Goal: Information Seeking & Learning: Check status

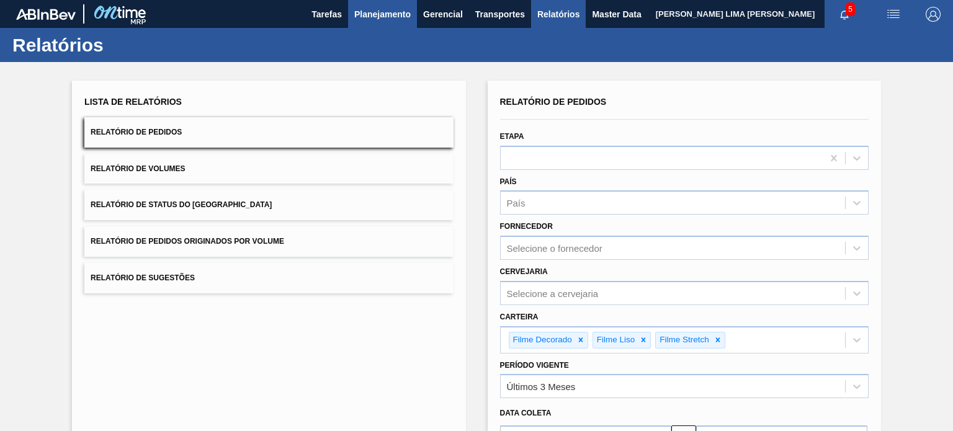
click at [400, 12] on span "Planejamento" at bounding box center [382, 14] width 56 height 15
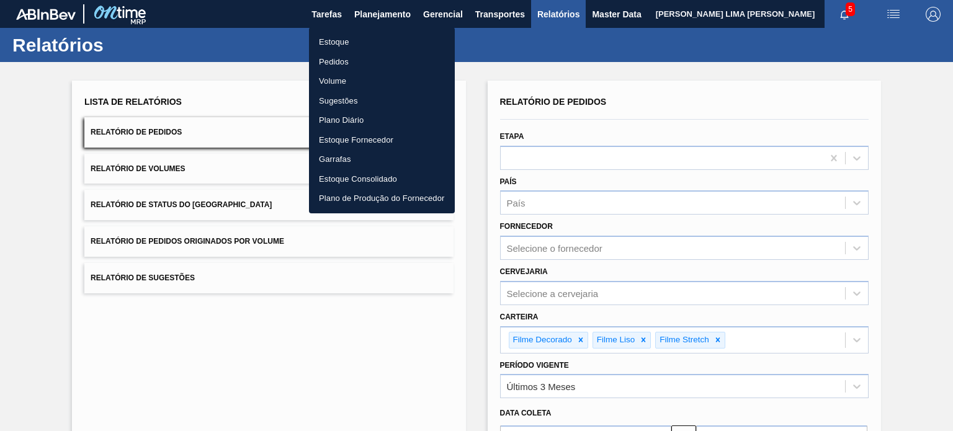
click at [346, 44] on li "Estoque" at bounding box center [382, 42] width 146 height 20
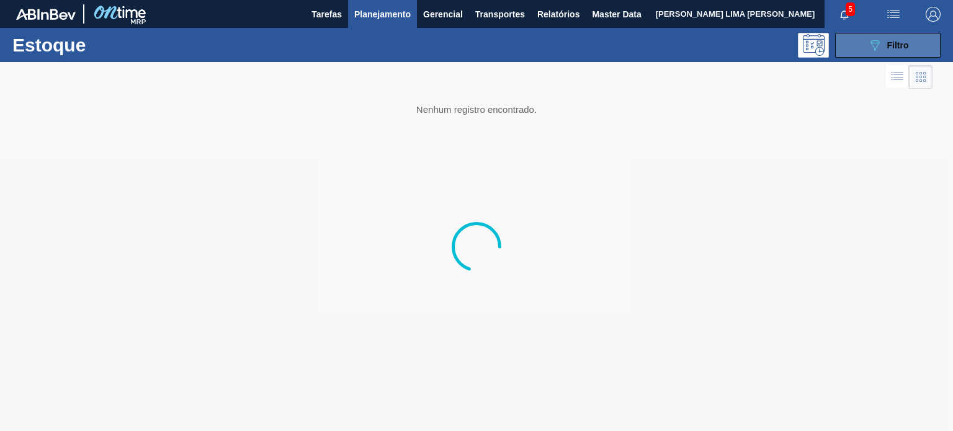
click at [883, 50] on div "089F7B8B-B2A5-4AFE-B5C0-19BA573D28AC Filtro" at bounding box center [889, 45] width 42 height 15
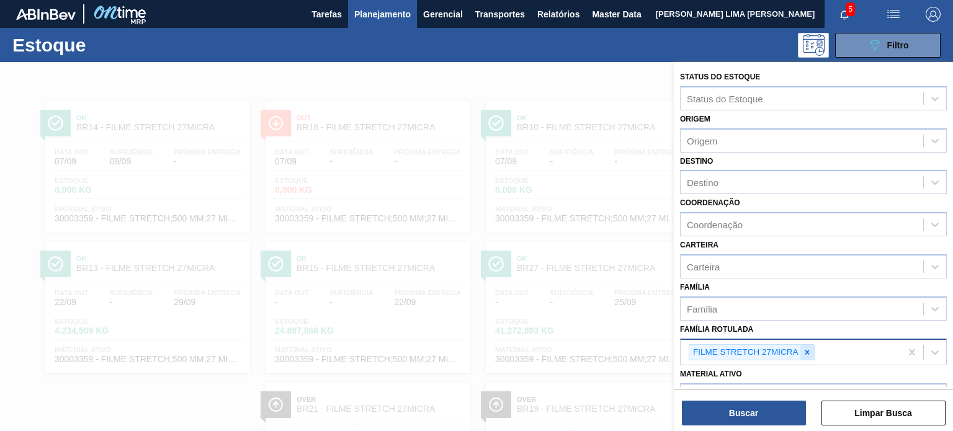
click at [808, 350] on icon at bounding box center [807, 352] width 4 height 4
paste Rotulada "FILME LISO 530X60"
type Rotulada "FILME LISO 530X60"
click at [802, 352] on div at bounding box center [808, 353] width 14 height 16
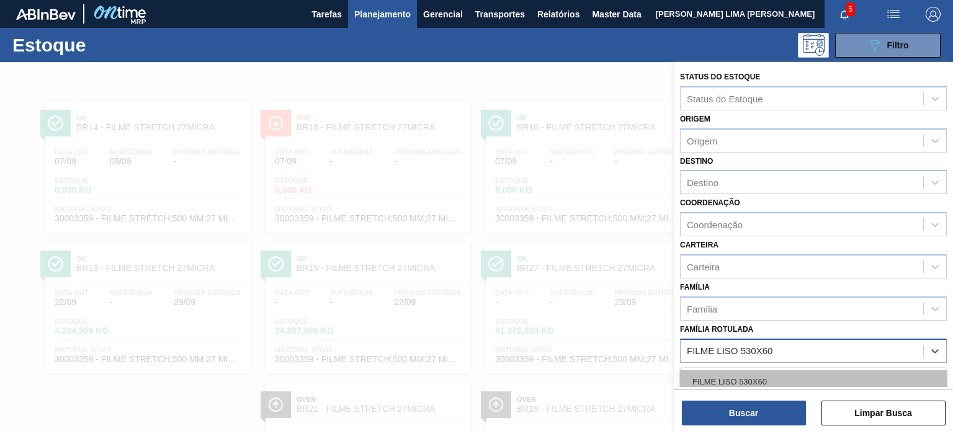
click at [776, 371] on div "FILME LISO 530X60" at bounding box center [813, 382] width 267 height 23
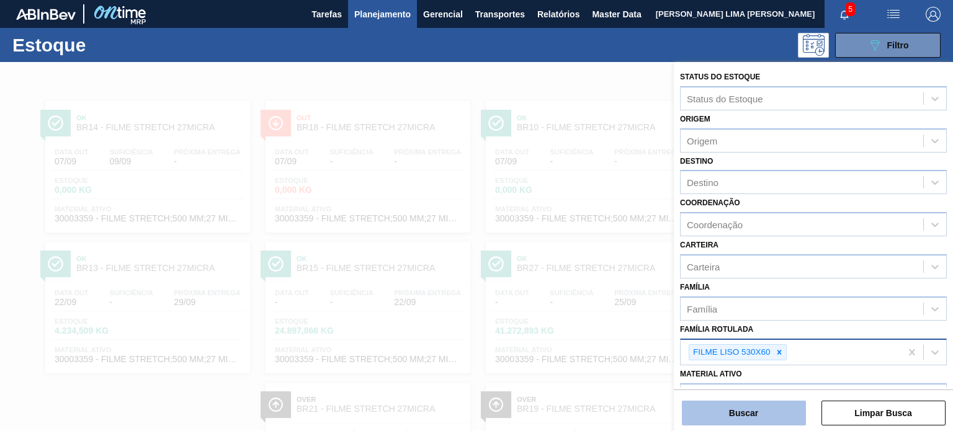
click at [769, 408] on button "Buscar" at bounding box center [744, 413] width 124 height 25
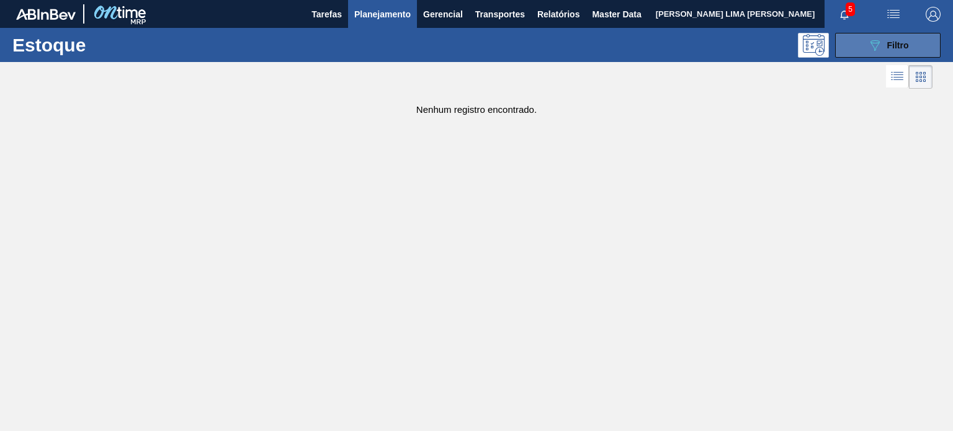
click at [901, 52] on div "089F7B8B-B2A5-4AFE-B5C0-19BA573D28AC Filtro" at bounding box center [889, 45] width 42 height 15
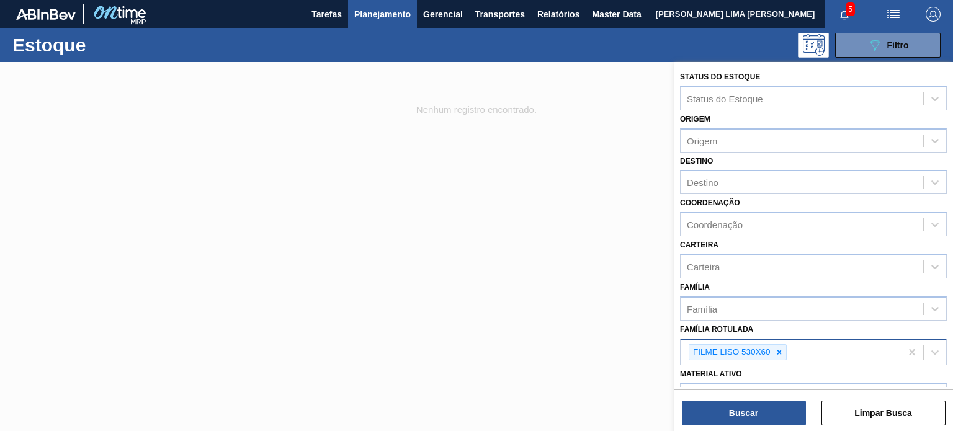
click at [778, 352] on icon at bounding box center [779, 352] width 9 height 9
paste Rotulada "FILME LISO 860X50"
type Rotulada "FILME LISO 860X50"
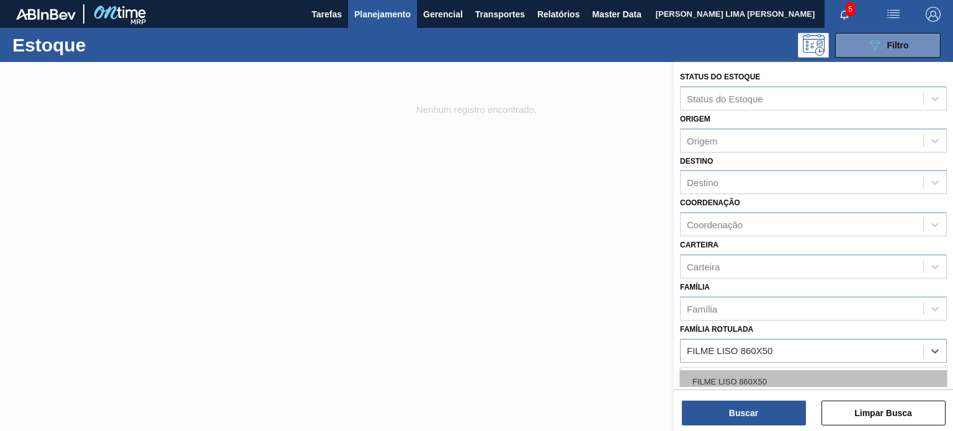
click at [772, 374] on div "FILME LISO 860X50" at bounding box center [813, 382] width 267 height 23
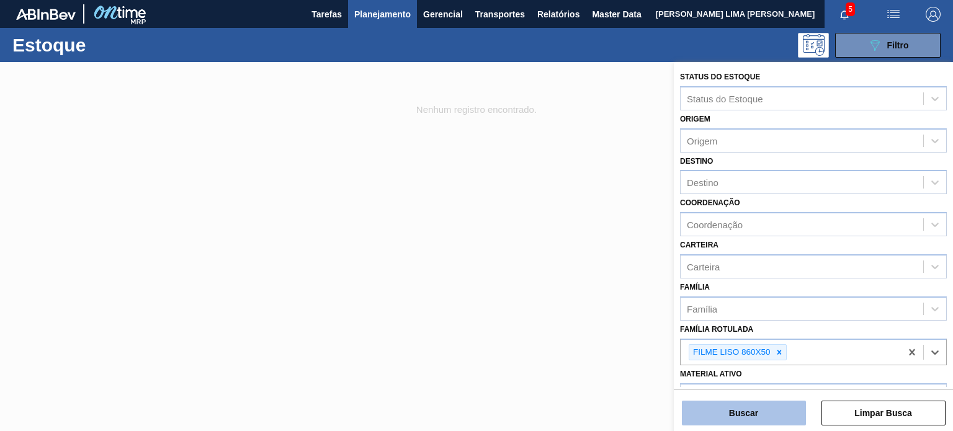
click at [763, 412] on button "Buscar" at bounding box center [744, 413] width 124 height 25
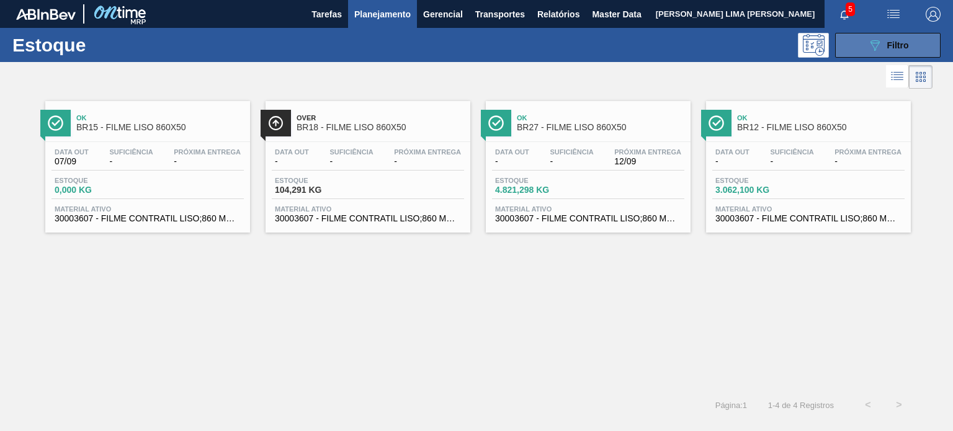
click at [880, 50] on icon "089F7B8B-B2A5-4AFE-B5C0-19BA573D28AC" at bounding box center [875, 45] width 15 height 15
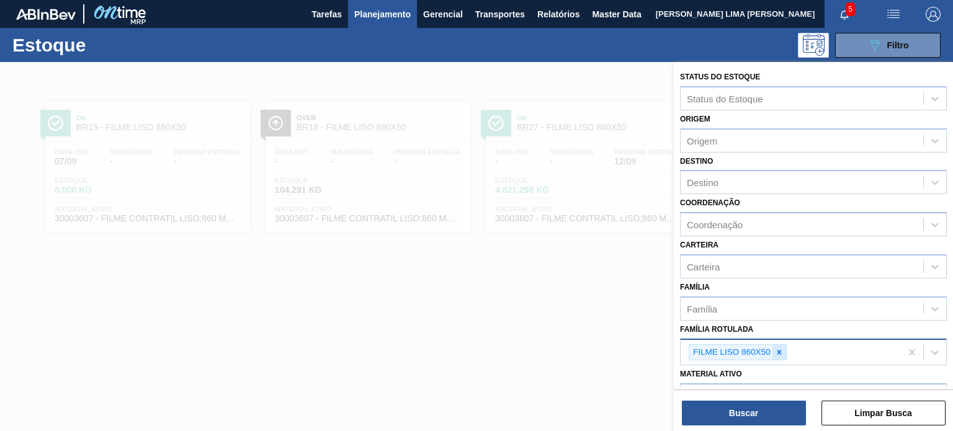
click at [778, 350] on icon at bounding box center [779, 352] width 4 height 4
paste Rotulada "FILME LISO 530X45 RECICLADO"
type Rotulada "FILME LISO 530X45 RECICLADO"
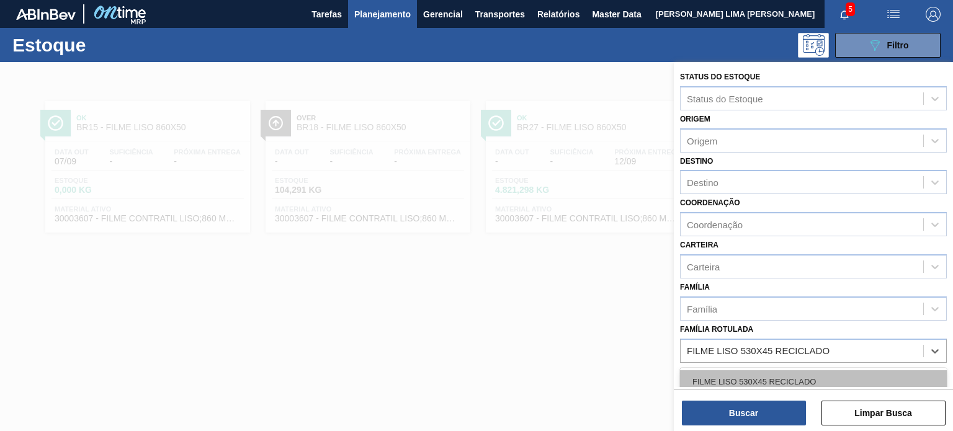
click at [765, 372] on div "FILME LISO 530X45 RECICLADO" at bounding box center [813, 382] width 267 height 23
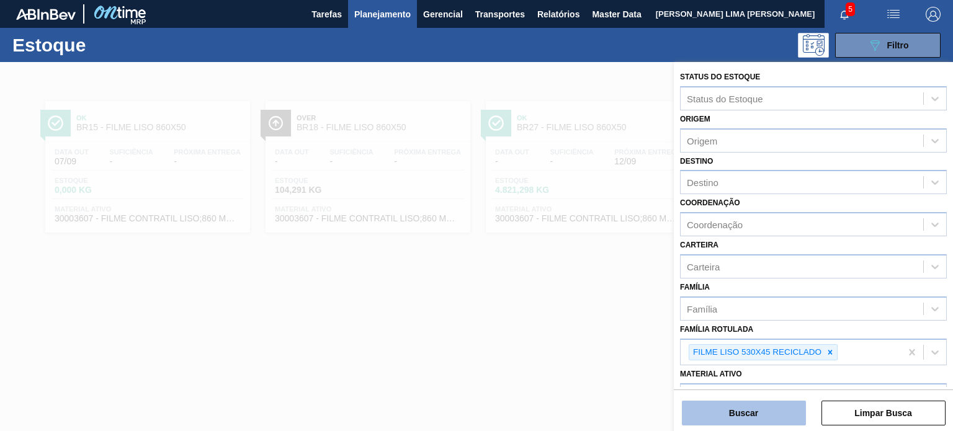
click at [763, 408] on button "Buscar" at bounding box center [744, 413] width 124 height 25
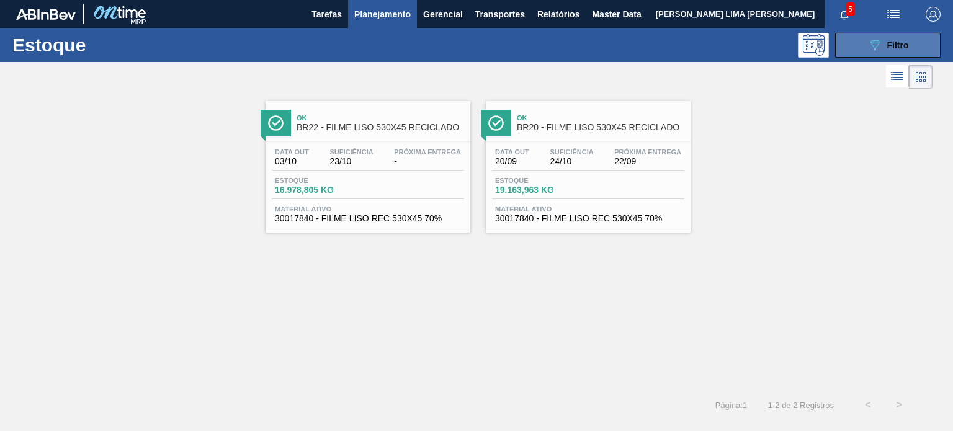
click at [866, 44] on button "089F7B8B-B2A5-4AFE-B5C0-19BA573D28AC Filtro" at bounding box center [888, 45] width 106 height 25
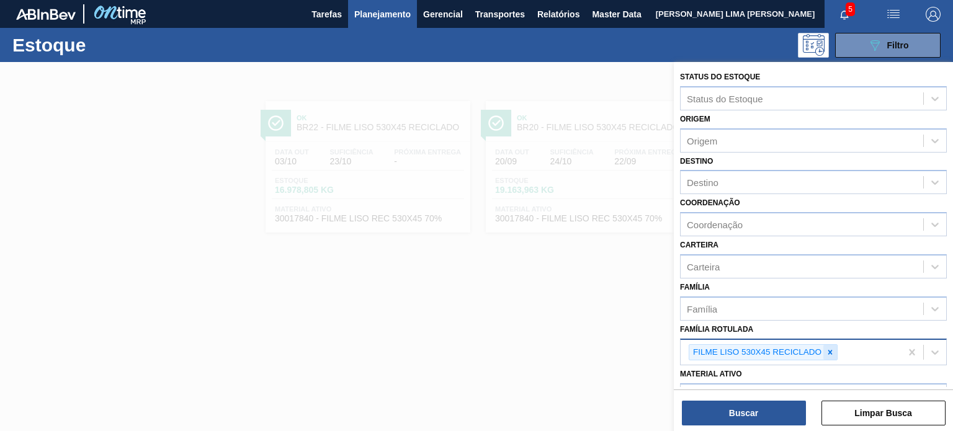
click at [835, 351] on div at bounding box center [831, 353] width 14 height 16
paste Rotulada "Shirink Lata sleek 350ml Brahma Duplo Malte Export [GEOGRAPHIC_DATA] 700x70 (PD)"
type Rotulada "Shirink Lata sleek 350ml Brahma Duplo Malte Export [GEOGRAPHIC_DATA] 700x70 (PD)"
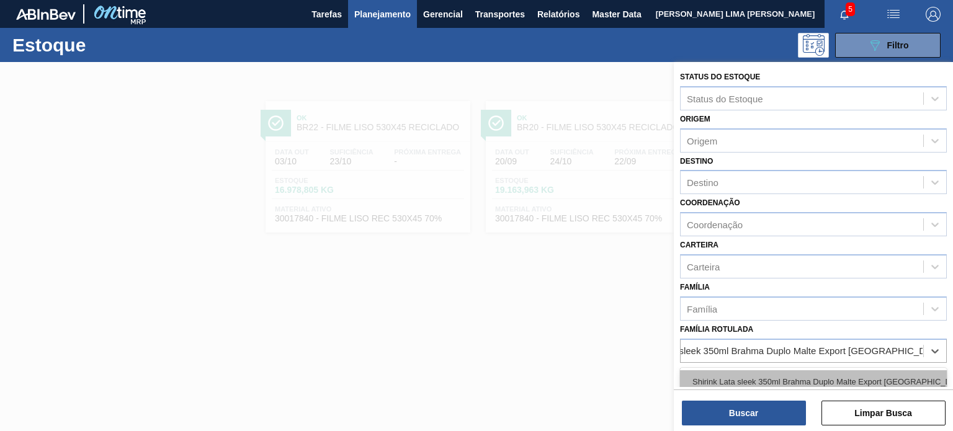
click at [823, 375] on div "Shirink Lata sleek 350ml Brahma Duplo Malte Export [GEOGRAPHIC_DATA] 700x70 (PD)" at bounding box center [813, 382] width 267 height 23
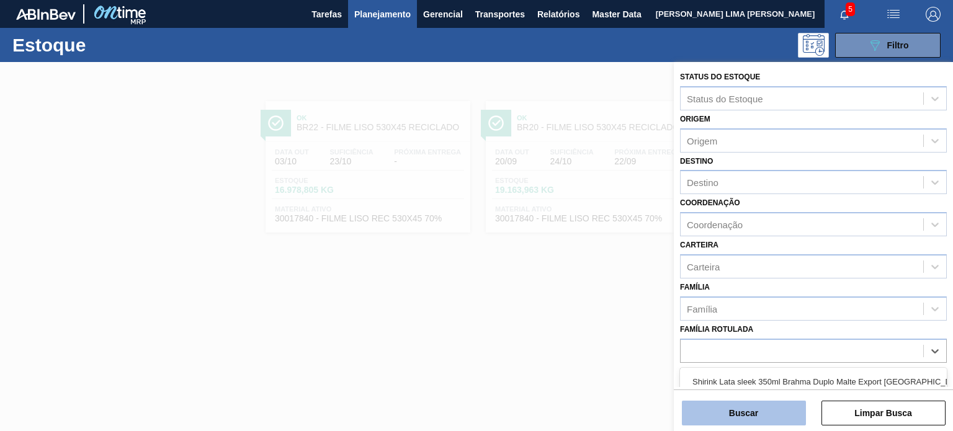
scroll to position [0, 0]
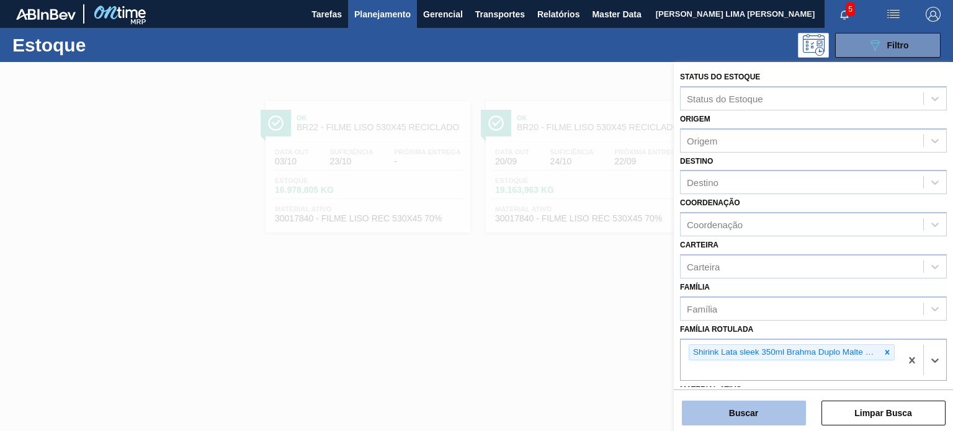
click at [778, 410] on button "Buscar" at bounding box center [744, 413] width 124 height 25
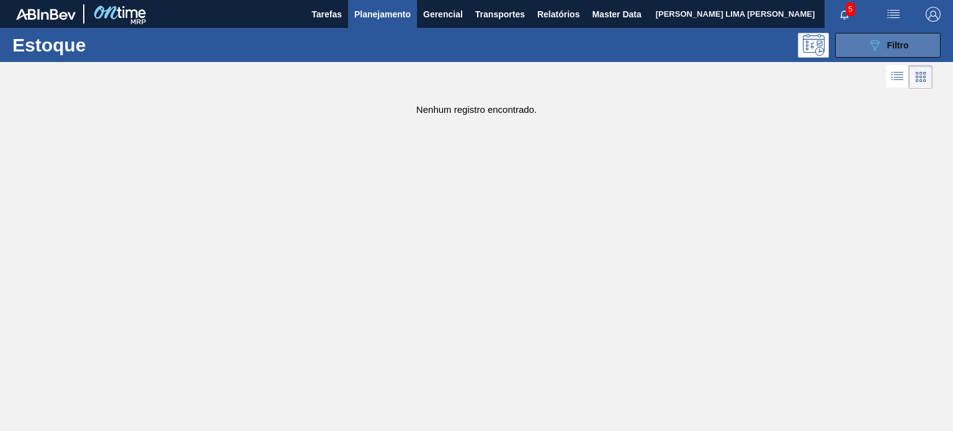
click at [869, 55] on button "089F7B8B-B2A5-4AFE-B5C0-19BA573D28AC Filtro" at bounding box center [888, 45] width 106 height 25
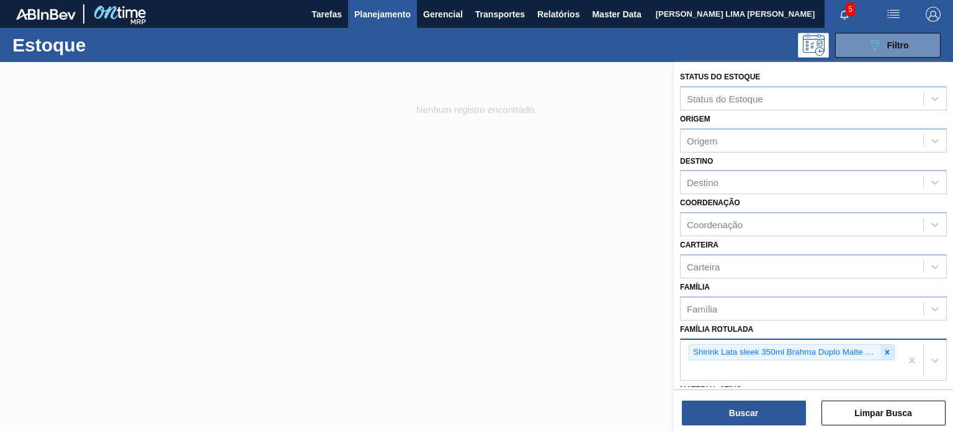
click at [886, 355] on div at bounding box center [888, 353] width 14 height 16
paste Rotulada "FILME LISO 530X60 RECICLADO"
type Rotulada "FILME LISO 530X60 RECICLADO"
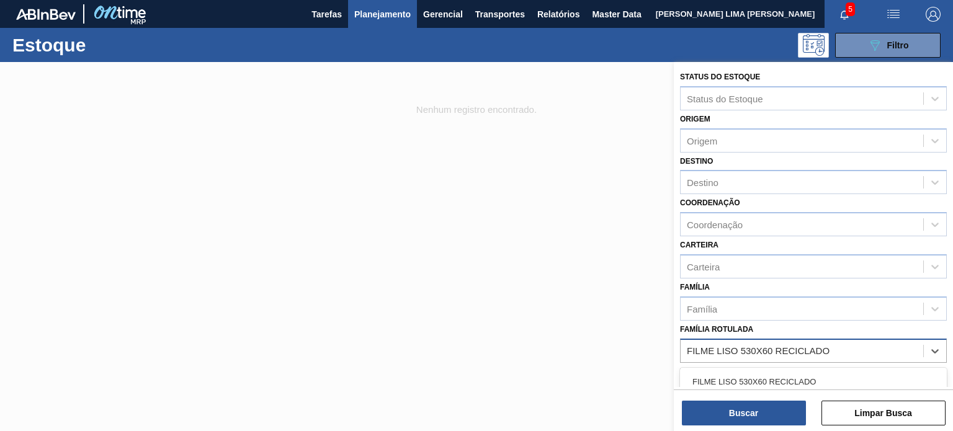
click at [801, 374] on div "FILME LISO 530X60 RECICLADO" at bounding box center [813, 382] width 267 height 23
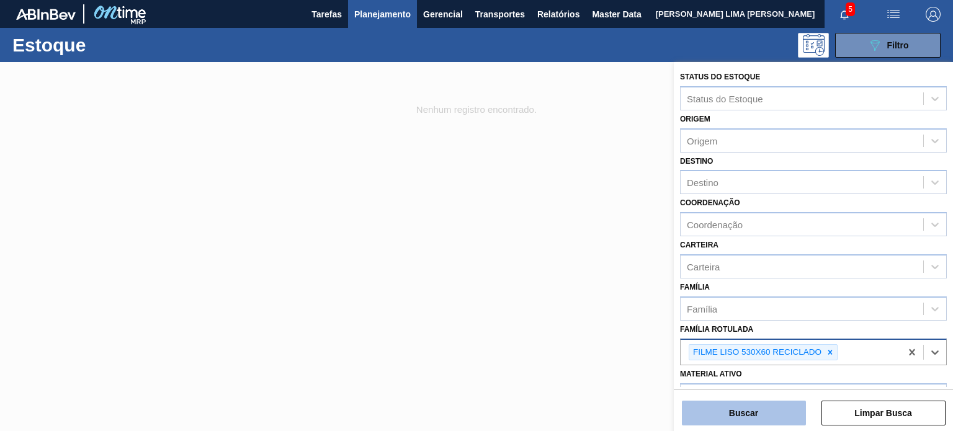
click at [782, 403] on button "Buscar" at bounding box center [744, 413] width 124 height 25
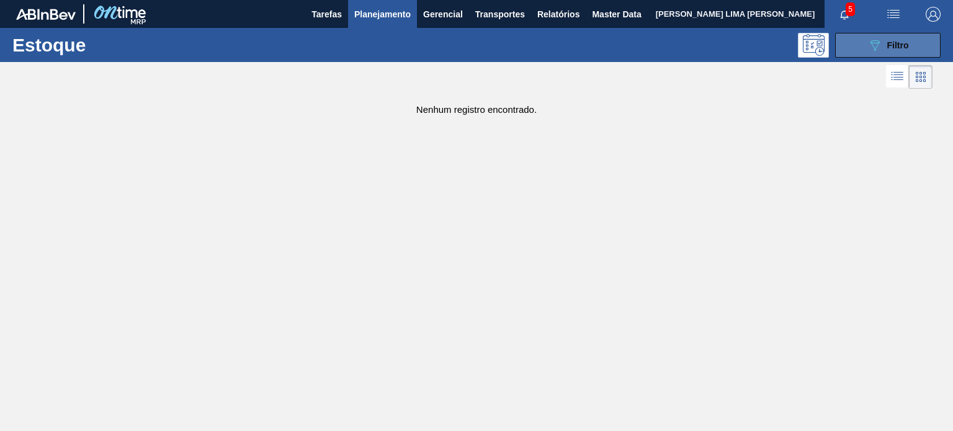
click at [866, 52] on button "089F7B8B-B2A5-4AFE-B5C0-19BA573D28AC Filtro" at bounding box center [888, 45] width 106 height 25
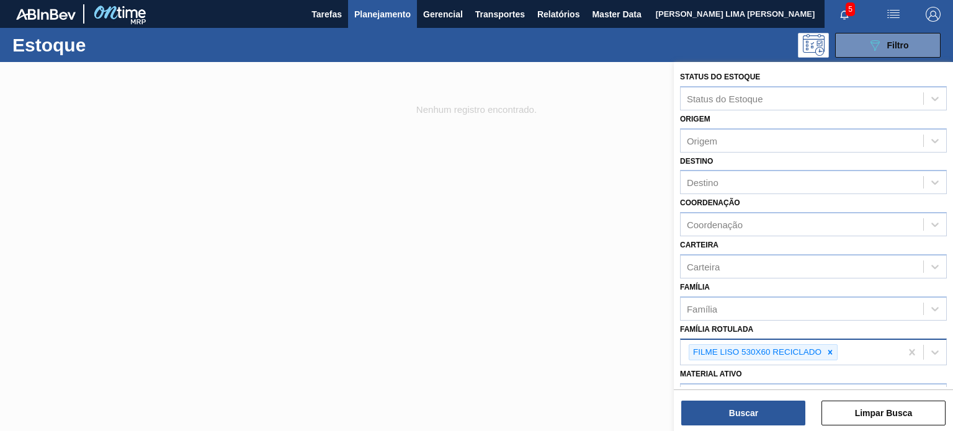
click at [834, 366] on div "Material ativo Material ativo" at bounding box center [813, 387] width 267 height 42
click at [830, 358] on div "FILME LISO 530X60 RECICLADO" at bounding box center [763, 352] width 149 height 17
click at [830, 357] on div at bounding box center [831, 353] width 14 height 16
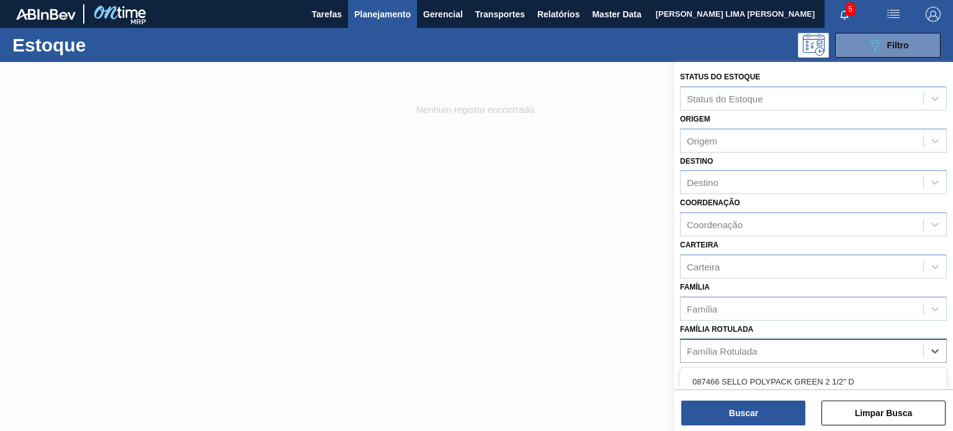
paste Rotulada "FILME LISO 420X45"
type Rotulada "FILME LISO 420X45"
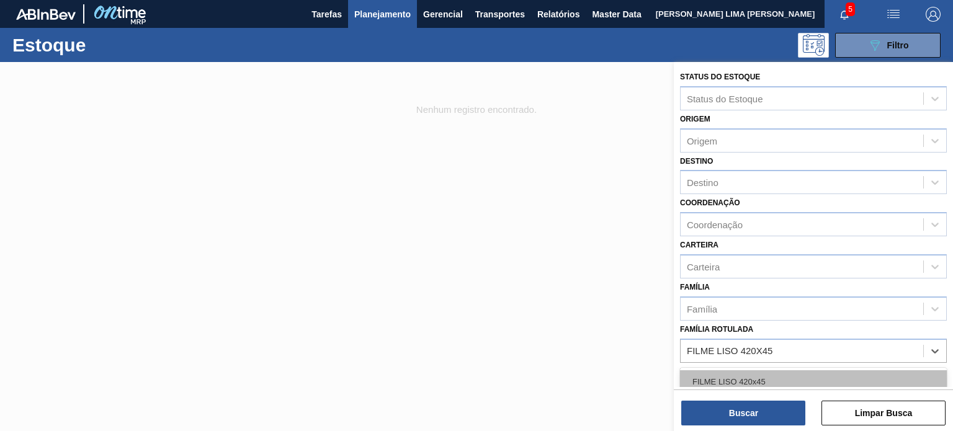
click at [794, 375] on div "FILME LISO 420x45" at bounding box center [813, 382] width 267 height 23
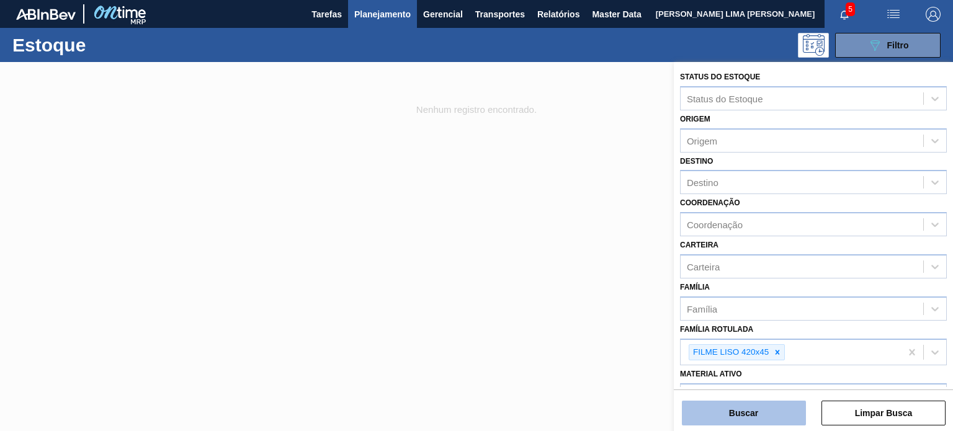
click at [772, 418] on button "Buscar" at bounding box center [744, 413] width 124 height 25
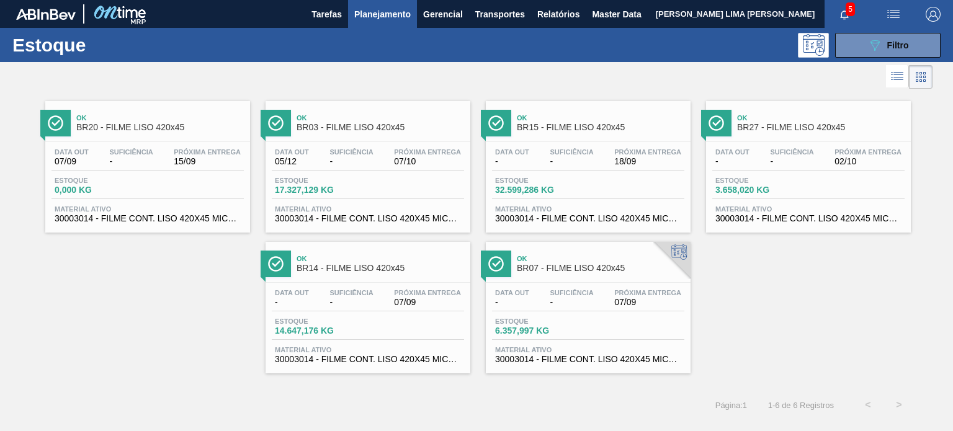
click at [601, 148] on div "Data out - Suficiência - Próxima Entrega 18/09" at bounding box center [588, 159] width 192 height 22
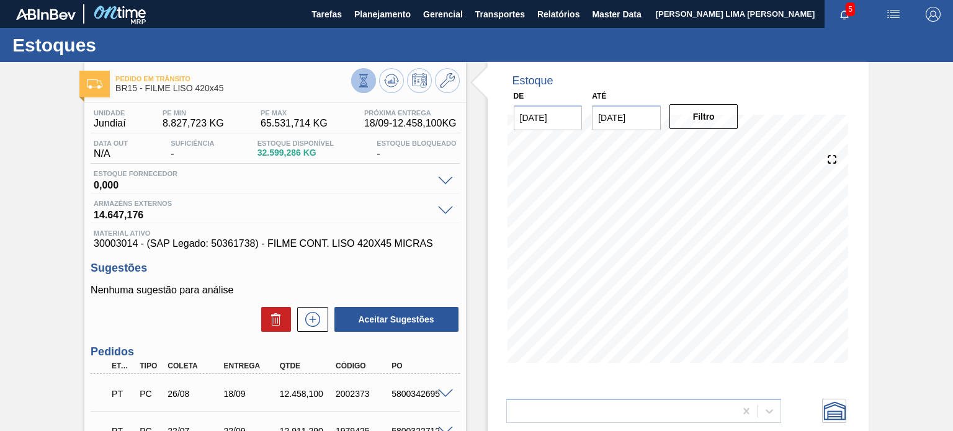
click at [368, 91] on button at bounding box center [363, 80] width 25 height 25
click at [446, 86] on icon at bounding box center [447, 80] width 15 height 15
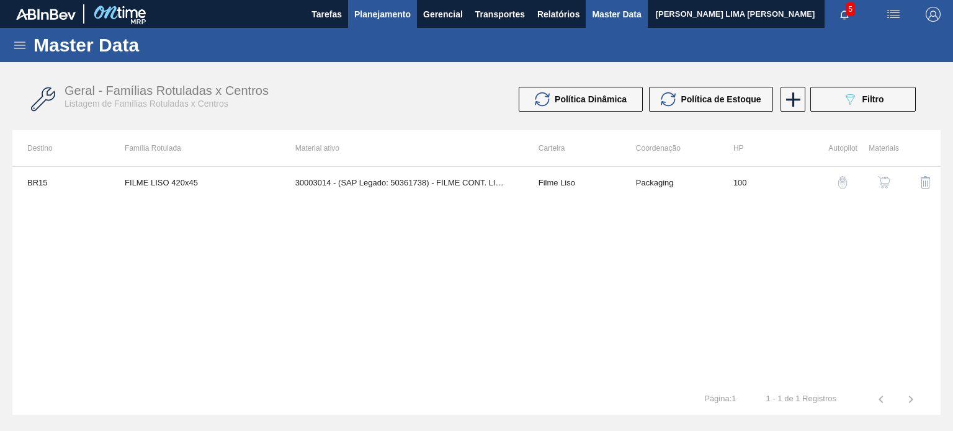
click at [403, 19] on span "Planejamento" at bounding box center [382, 14] width 56 height 15
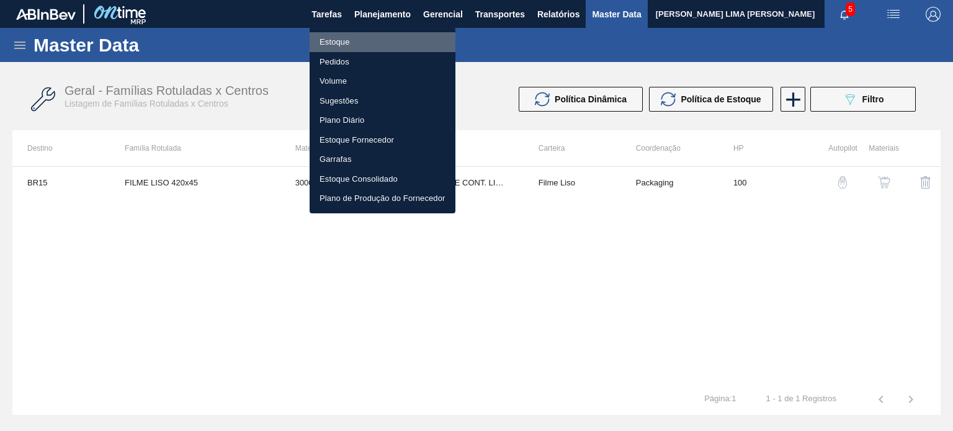
click at [373, 45] on li "Estoque" at bounding box center [383, 42] width 146 height 20
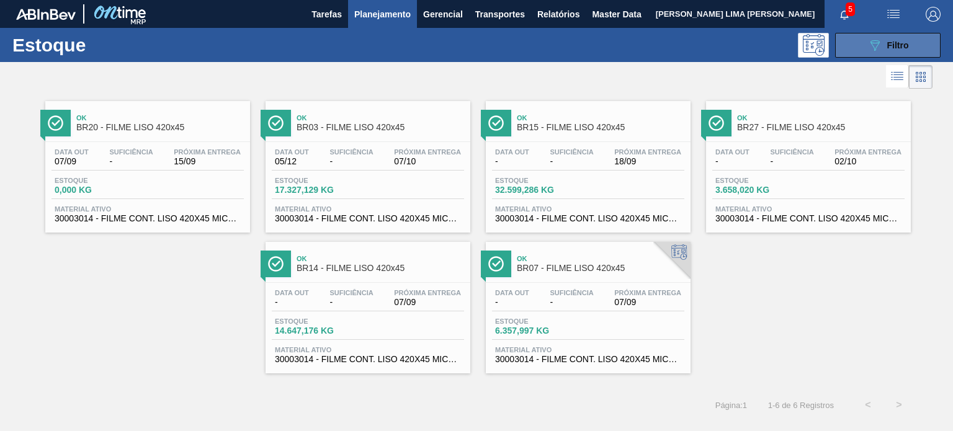
click at [865, 56] on button "089F7B8B-B2A5-4AFE-B5C0-19BA573D28AC Filtro" at bounding box center [888, 45] width 106 height 25
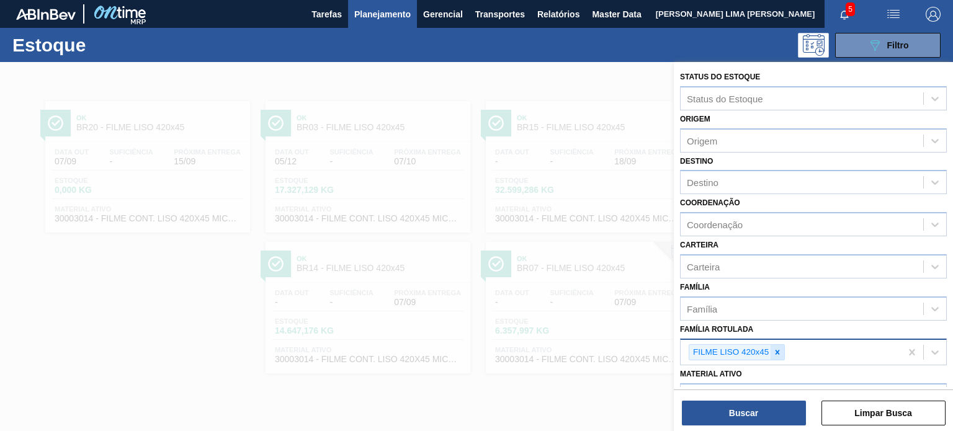
click at [774, 348] on icon at bounding box center [777, 352] width 9 height 9
paste Rotulada "FILME LISO 680MM"
type Rotulada "FILME LISO 680MM"
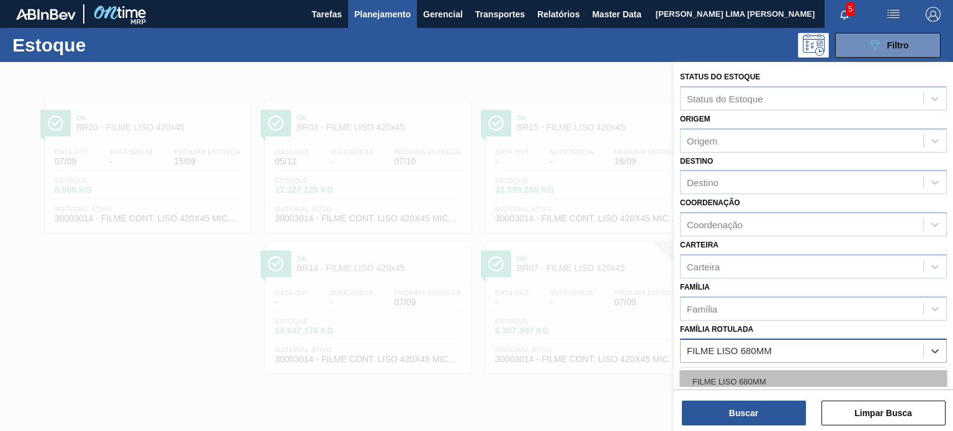
click at [767, 376] on div "FILME LISO 680MM" at bounding box center [813, 382] width 267 height 23
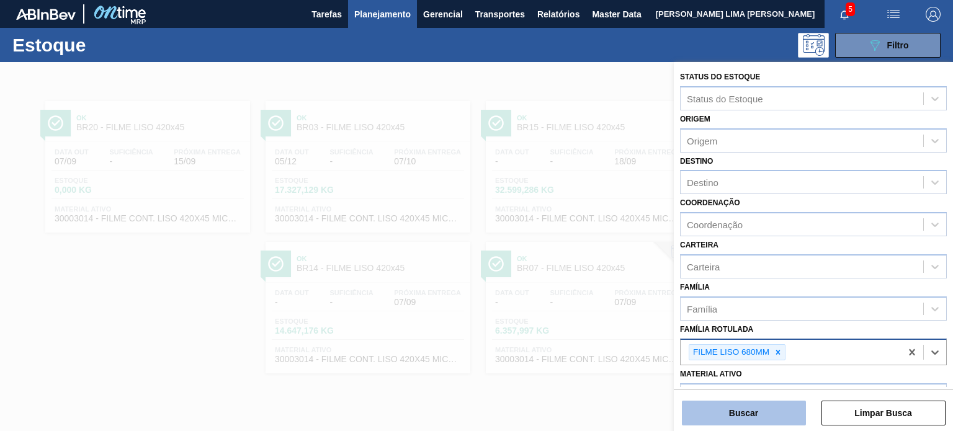
click at [765, 407] on button "Buscar" at bounding box center [744, 413] width 124 height 25
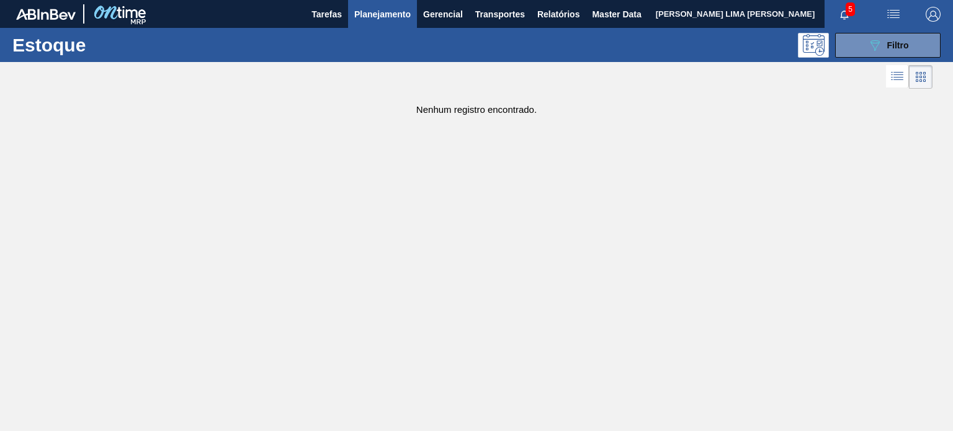
click at [876, 57] on div "Estoque 089F7B8B-B2A5-4AFE-B5C0-19BA573D28AC Filtro" at bounding box center [476, 45] width 953 height 34
click at [875, 53] on button "089F7B8B-B2A5-4AFE-B5C0-19BA573D28AC Filtro" at bounding box center [888, 45] width 106 height 25
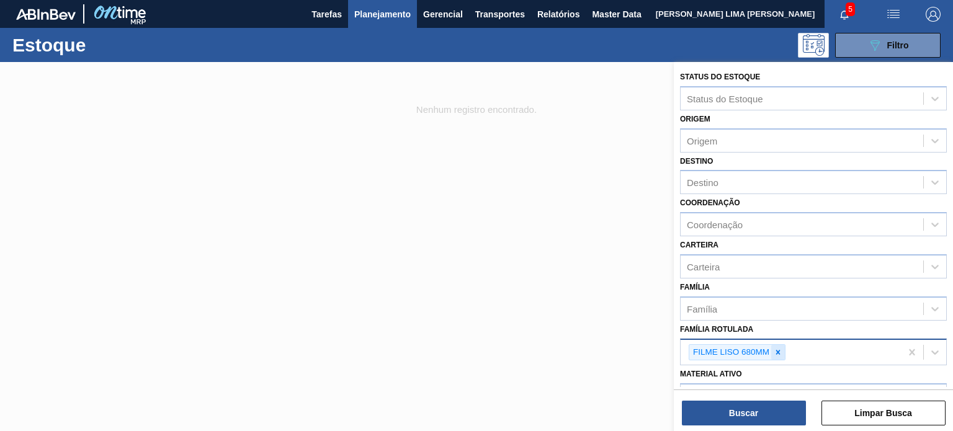
click at [779, 351] on icon at bounding box center [778, 352] width 4 height 4
paste Rotulada "FILME ORIGINAL 350ML MP"
type Rotulada "FILME ORIGINAL 350ML MP"
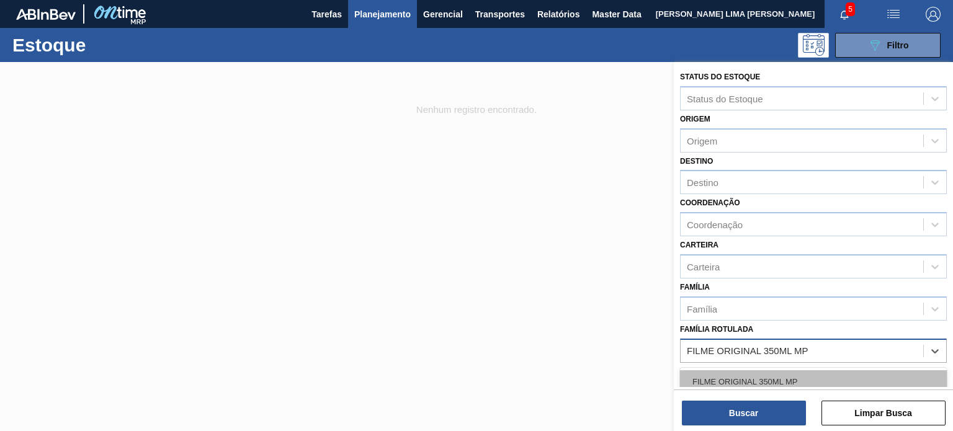
click at [764, 378] on div "FILME ORIGINAL 350ML MP" at bounding box center [813, 382] width 267 height 23
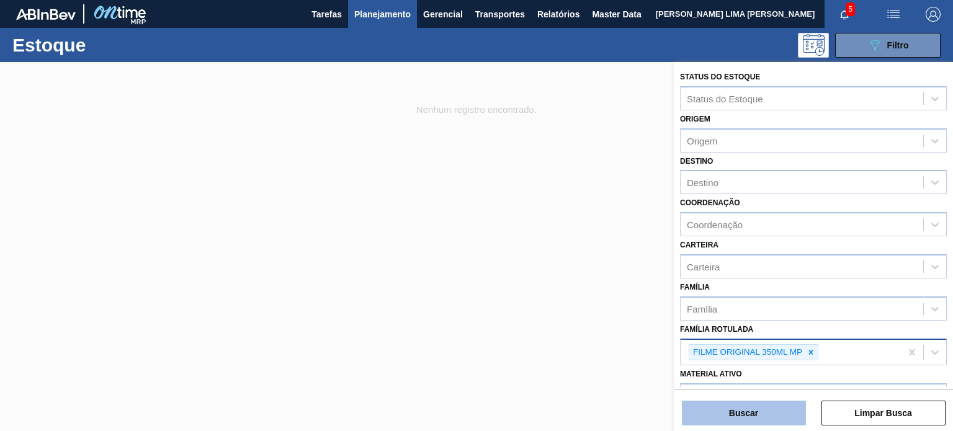
click at [770, 405] on button "Buscar" at bounding box center [744, 413] width 124 height 25
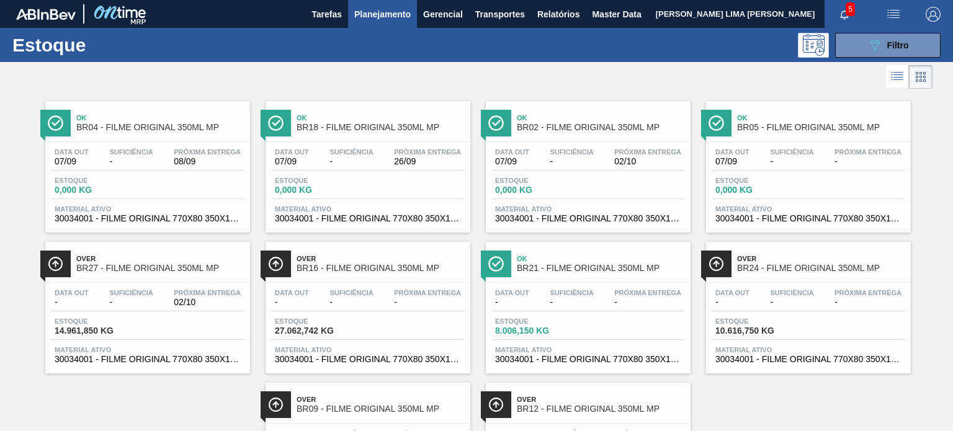
click at [561, 203] on div "Data out 07/09 Suficiência - Próxima Entrega 02/10 Estoque 0,000 KG Material at…" at bounding box center [588, 184] width 205 height 84
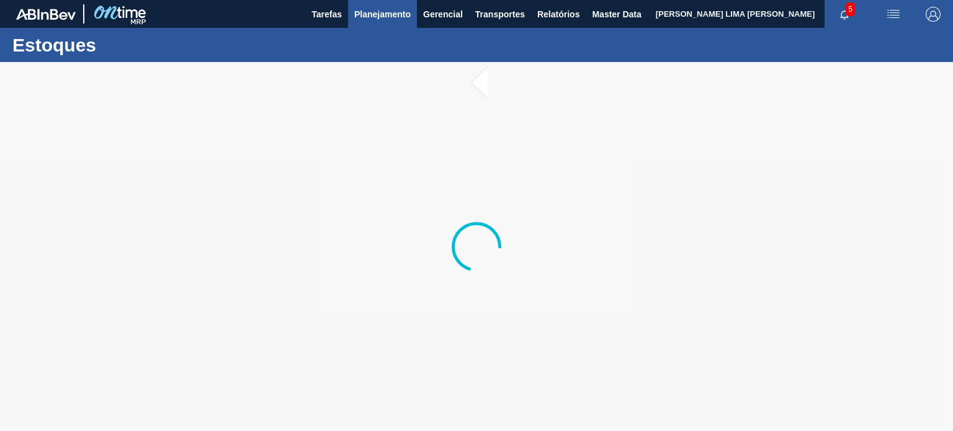
click at [386, 9] on span "Planejamento" at bounding box center [382, 14] width 56 height 15
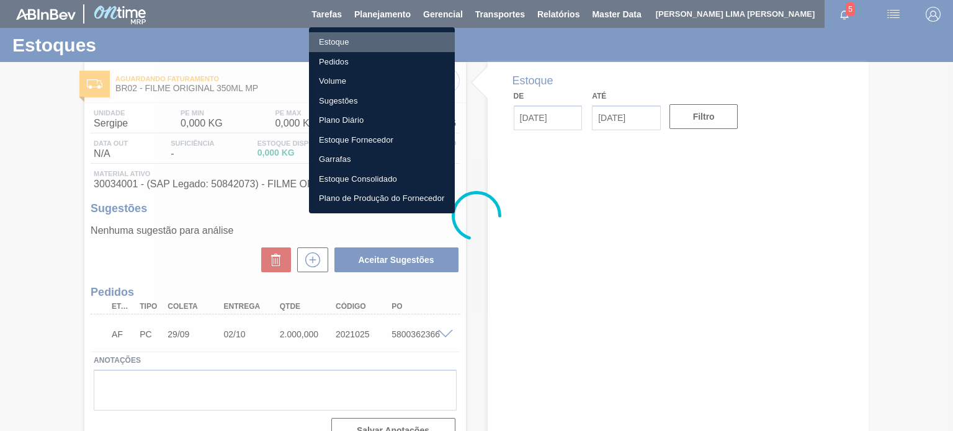
click at [373, 32] on li "Estoque" at bounding box center [382, 42] width 146 height 20
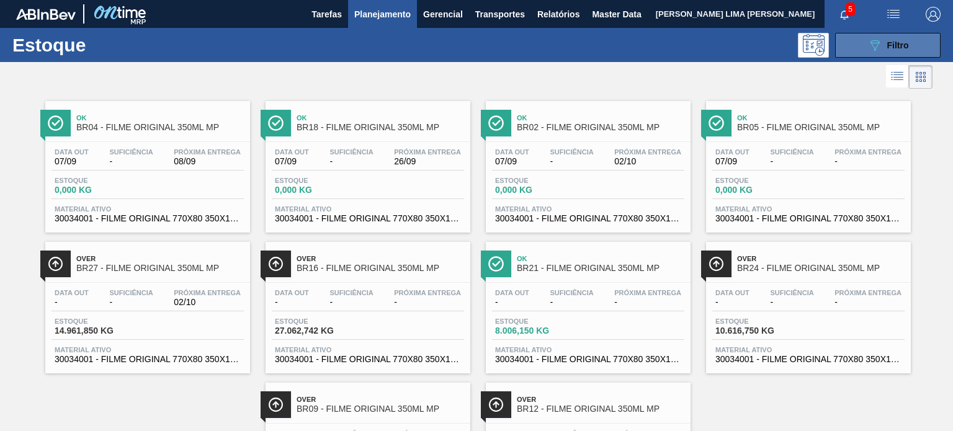
click at [862, 54] on button "089F7B8B-B2A5-4AFE-B5C0-19BA573D28AC Filtro" at bounding box center [888, 45] width 106 height 25
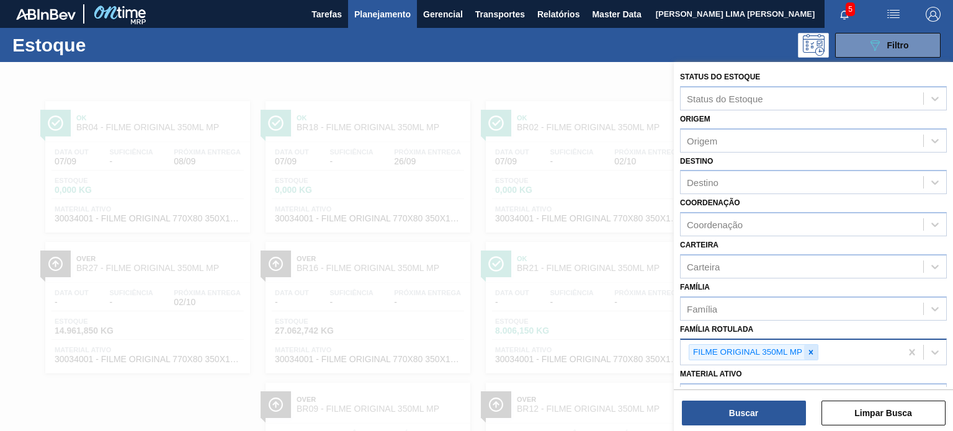
click at [814, 345] on div at bounding box center [811, 353] width 14 height 16
paste Rotulada "FILME LISO 375MM"
type Rotulada "FILME LISO 375MM"
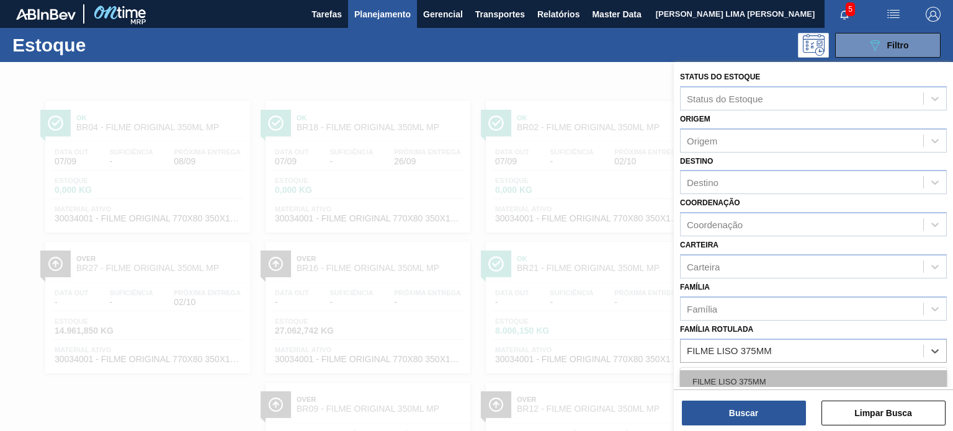
click at [784, 376] on div "FILME LISO 375MM" at bounding box center [813, 382] width 267 height 23
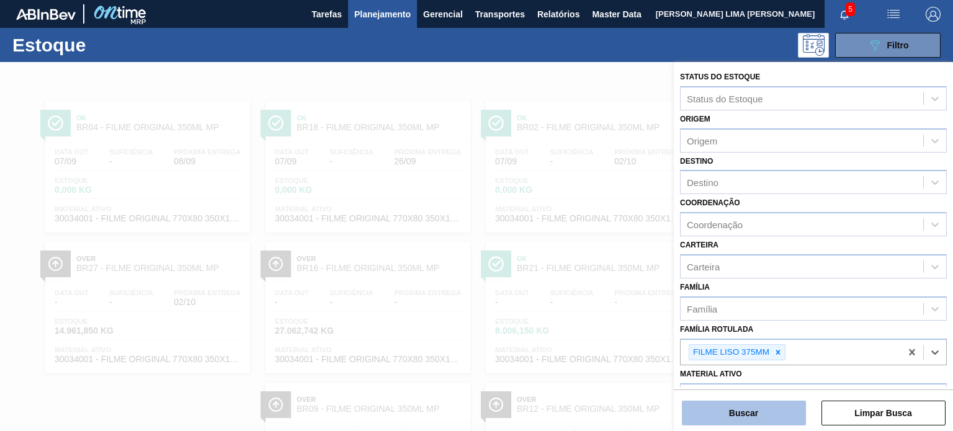
click at [767, 412] on button "Buscar" at bounding box center [744, 413] width 124 height 25
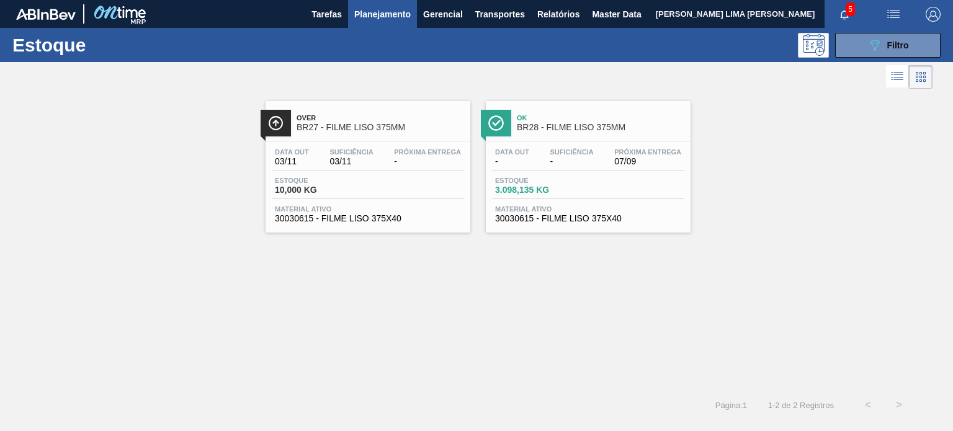
click at [611, 298] on div "Over BR27 - FILME LISO 375MM Data out 03/11 Suficiência 03/11 Próxima Entrega -…" at bounding box center [476, 241] width 953 height 298
click at [860, 54] on button "089F7B8B-B2A5-4AFE-B5C0-19BA573D28AC Filtro" at bounding box center [888, 45] width 106 height 25
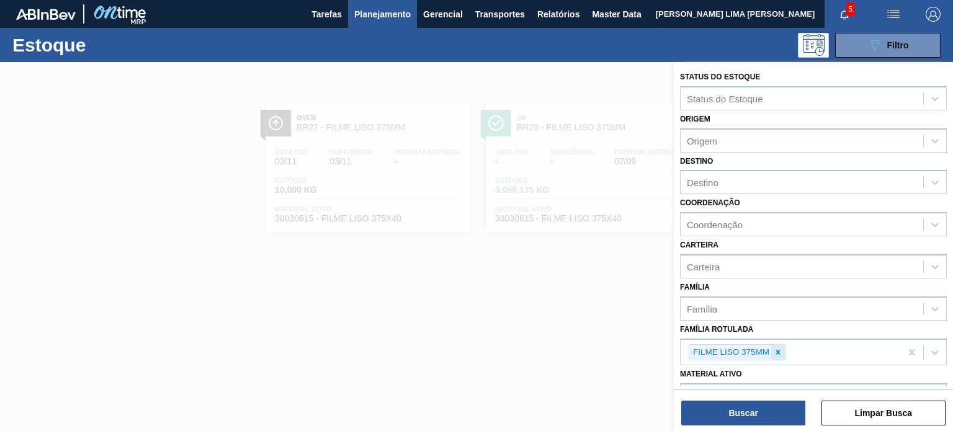
click at [777, 350] on icon at bounding box center [778, 352] width 4 height 4
paste Rotulada "FILME LISO 860X50"
type Rotulada "FILME LISO 860X50"
drag, startPoint x: 767, startPoint y: 376, endPoint x: 763, endPoint y: 399, distance: 23.3
click at [767, 379] on div "FILME LISO 860X50" at bounding box center [813, 382] width 267 height 23
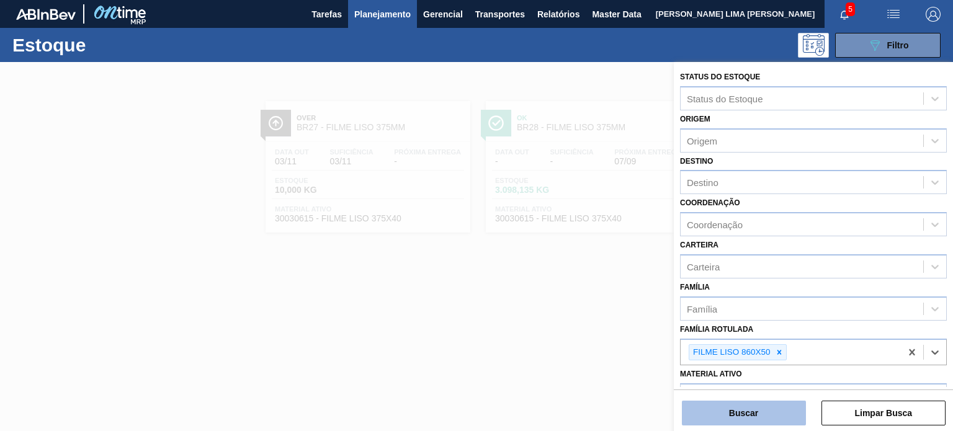
click at [759, 409] on button "Buscar" at bounding box center [744, 413] width 124 height 25
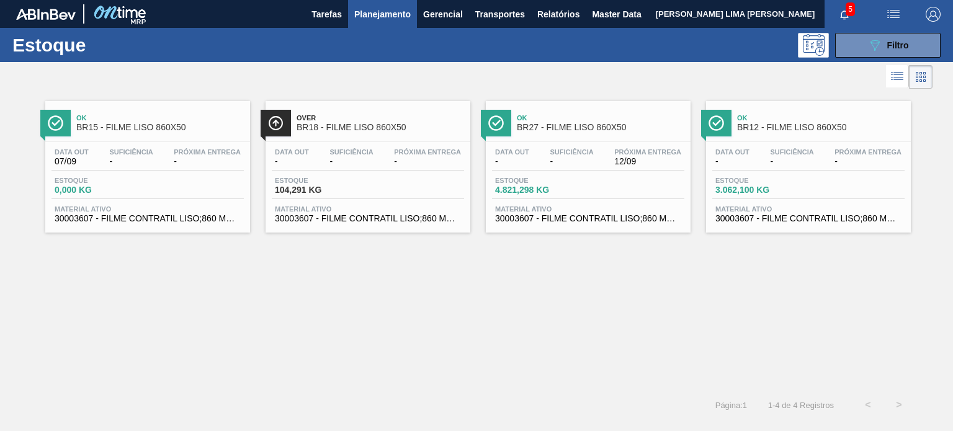
click at [875, 58] on div "Estoque 089F7B8B-B2A5-4AFE-B5C0-19BA573D28AC Filtro" at bounding box center [476, 45] width 953 height 34
click at [893, 48] on span "Filtro" at bounding box center [899, 45] width 22 height 10
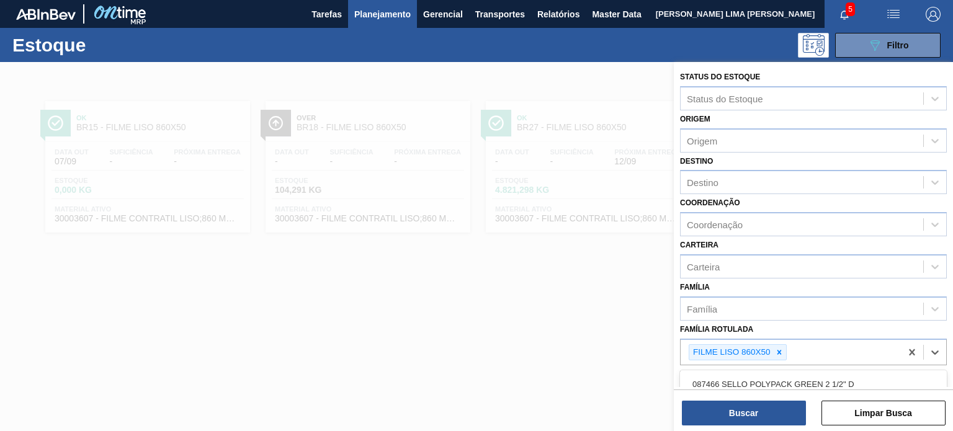
click at [779, 344] on div "FILME LISO 860X50" at bounding box center [738, 352] width 98 height 17
click at [779, 348] on icon at bounding box center [779, 352] width 9 height 9
paste Rotulada "FILME LISO 860X50"
type Rotulada "FILME LISO 860X50"
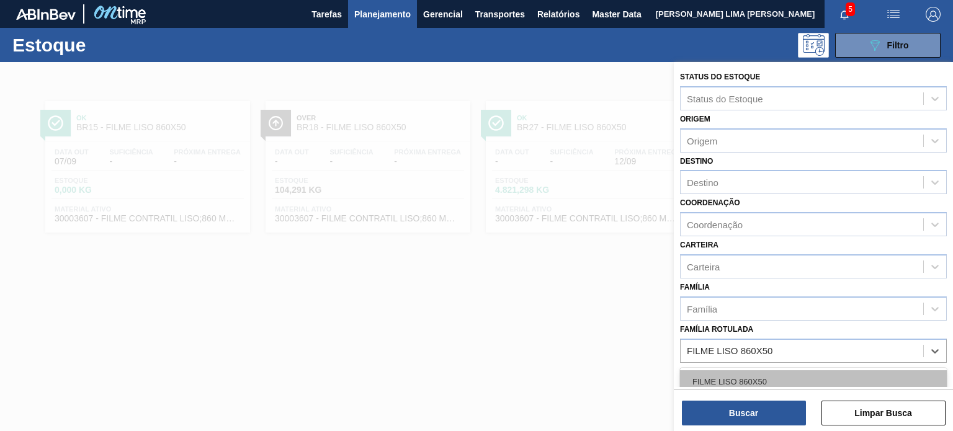
click at [771, 372] on div "FILME LISO 860X50" at bounding box center [813, 382] width 267 height 23
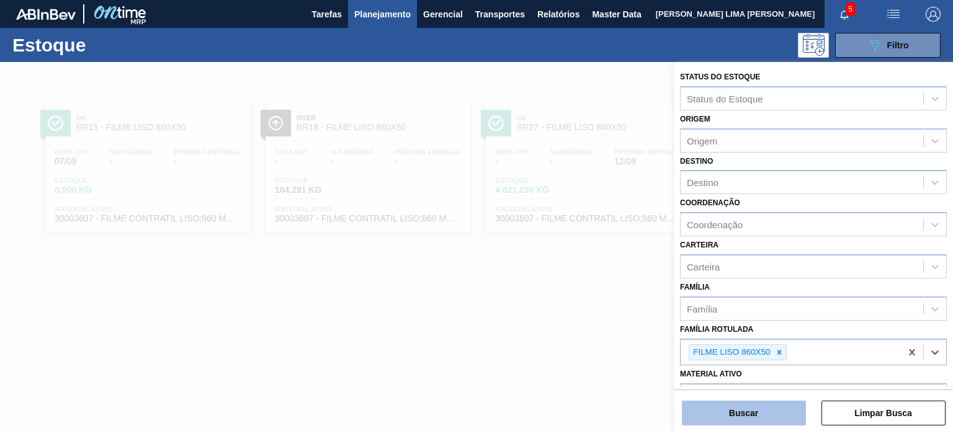
click at [760, 417] on button "Buscar" at bounding box center [744, 413] width 124 height 25
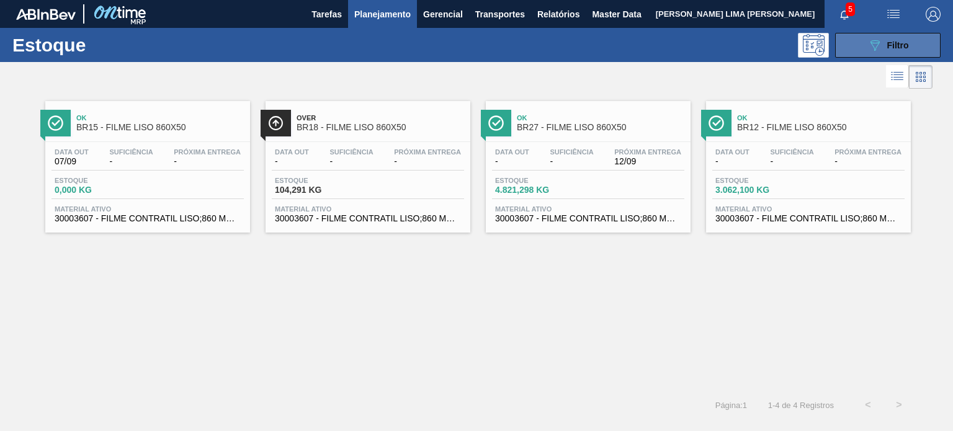
click at [912, 55] on button "089F7B8B-B2A5-4AFE-B5C0-19BA573D28AC Filtro" at bounding box center [888, 45] width 106 height 25
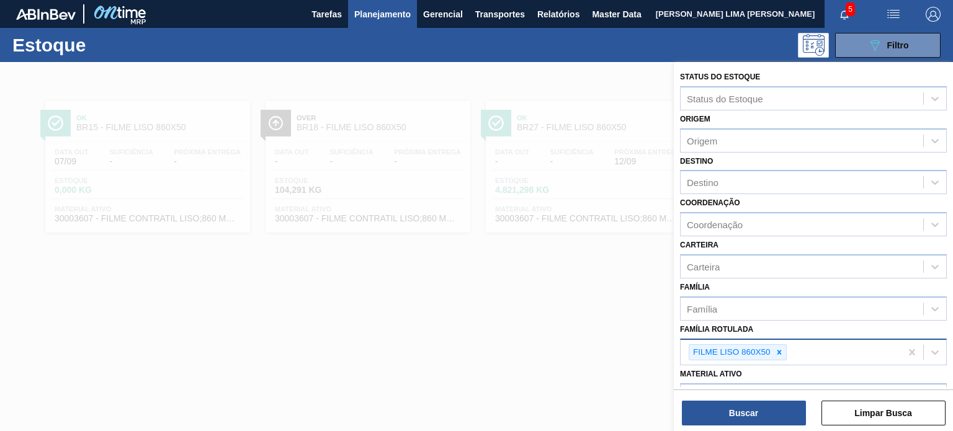
click at [783, 351] on div at bounding box center [780, 353] width 14 height 16
click at [779, 349] on div "FILME LISO 860X50" at bounding box center [791, 352] width 220 height 25
paste Rotulada "FILME LISO 800X60"
type Rotulada "FILME LISO 800X60"
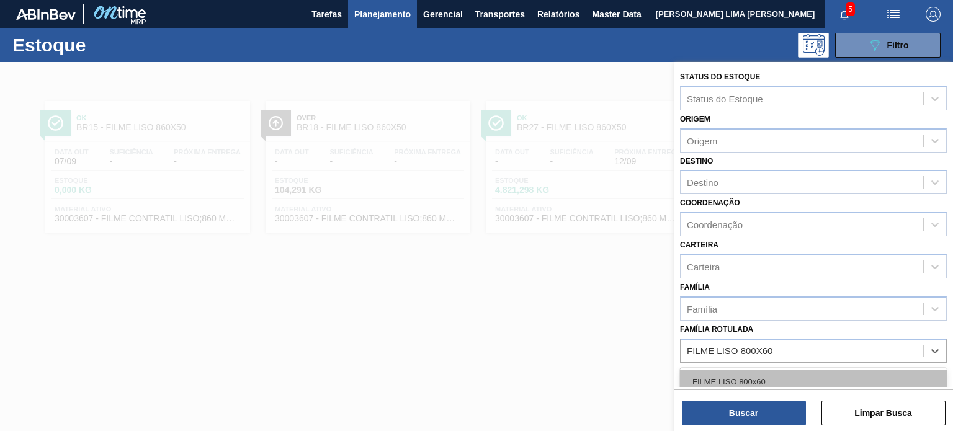
click at [760, 374] on div "FILME LISO 800x60" at bounding box center [813, 382] width 267 height 23
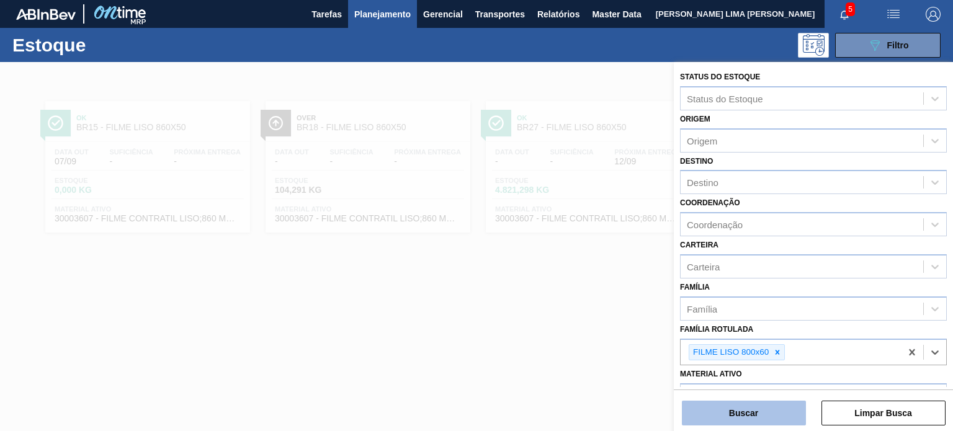
click at [765, 418] on button "Buscar" at bounding box center [744, 413] width 124 height 25
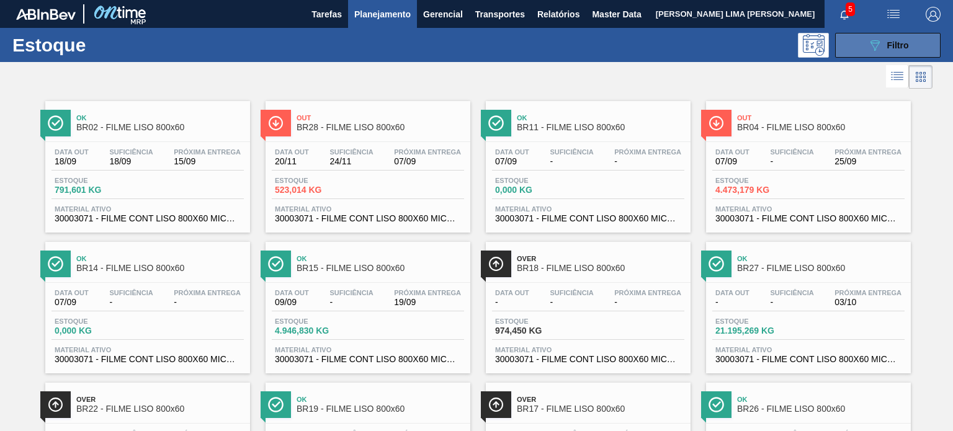
click at [870, 47] on icon "089F7B8B-B2A5-4AFE-B5C0-19BA573D28AC" at bounding box center [875, 45] width 15 height 15
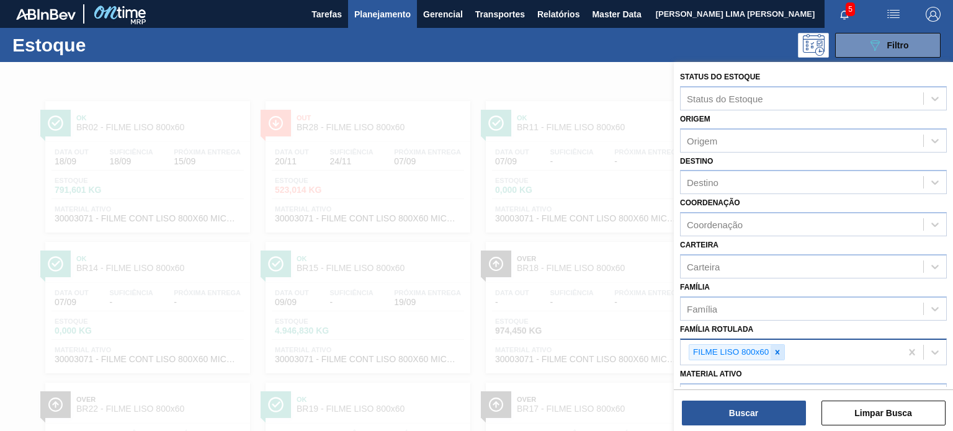
click at [779, 348] on icon at bounding box center [777, 352] width 9 height 9
paste Rotulada "FILME LISO 420X45"
type Rotulada "FILME LISO 420X45"
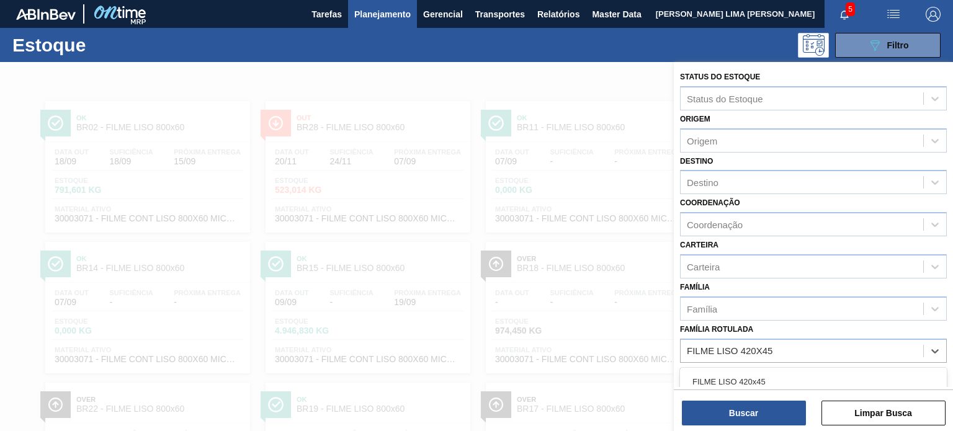
click at [753, 376] on div "FILME LISO 420x45" at bounding box center [813, 382] width 267 height 23
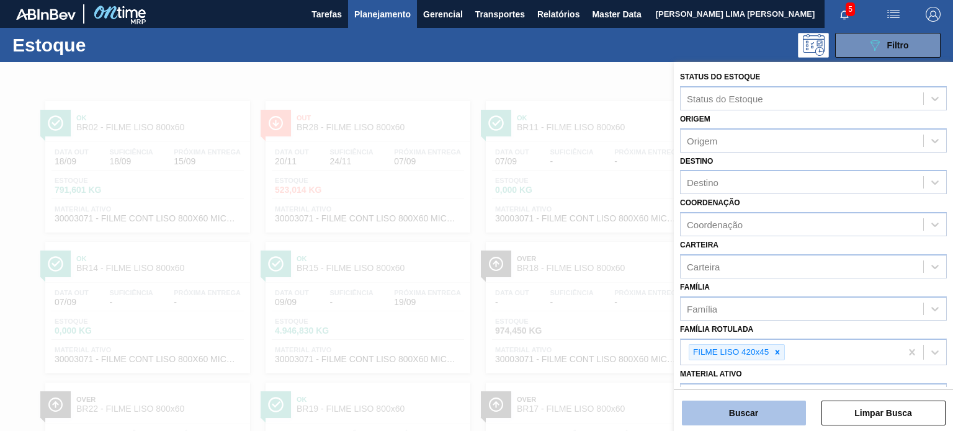
click at [740, 409] on button "Buscar" at bounding box center [744, 413] width 124 height 25
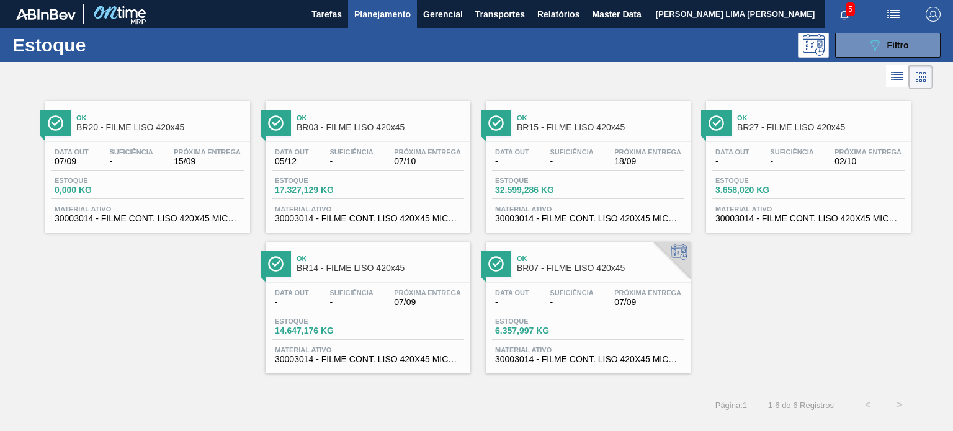
click at [895, 65] on li at bounding box center [897, 76] width 23 height 22
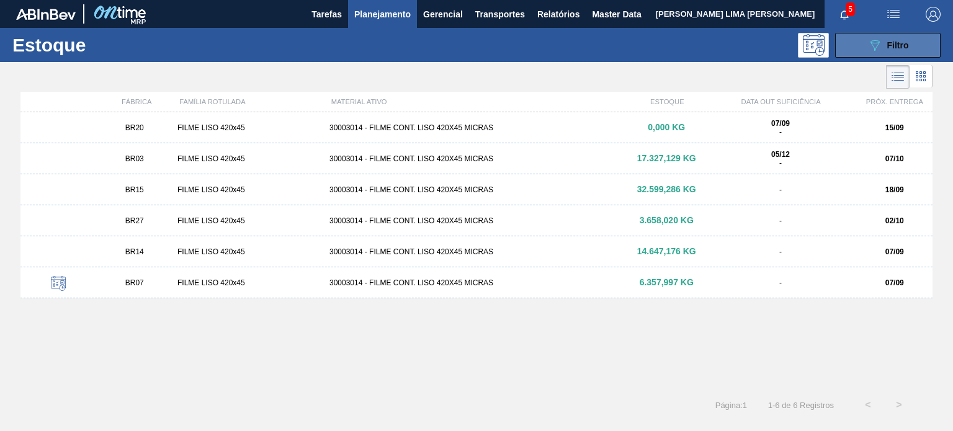
click at [888, 54] on button "089F7B8B-B2A5-4AFE-B5C0-19BA573D28AC Filtro" at bounding box center [888, 45] width 106 height 25
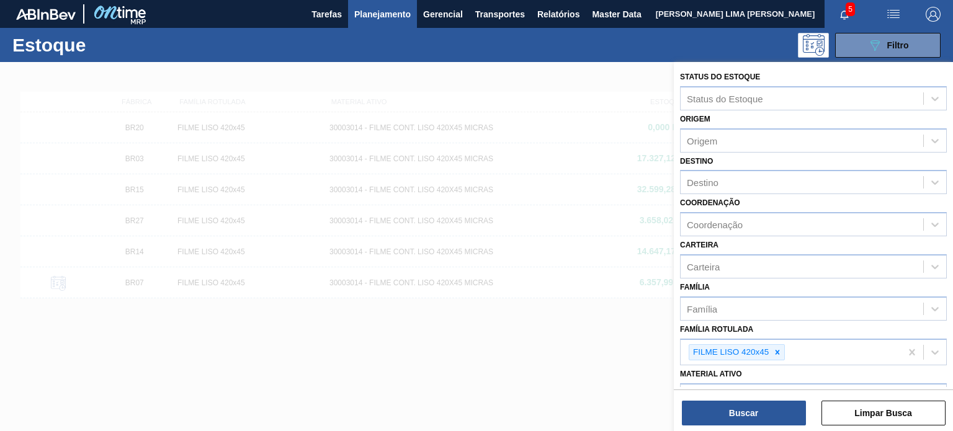
click at [609, 104] on div at bounding box center [476, 277] width 953 height 431
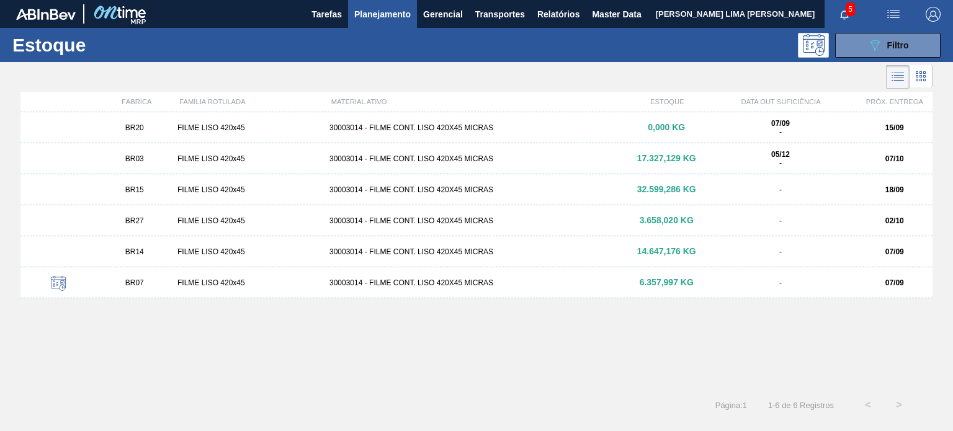
click at [920, 75] on icon at bounding box center [921, 76] width 15 height 15
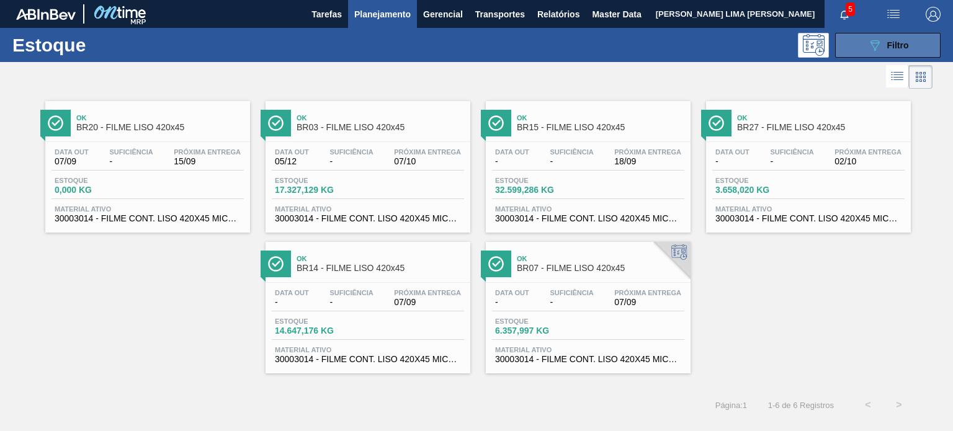
click at [888, 51] on div "089F7B8B-B2A5-4AFE-B5C0-19BA573D28AC Filtro" at bounding box center [889, 45] width 42 height 15
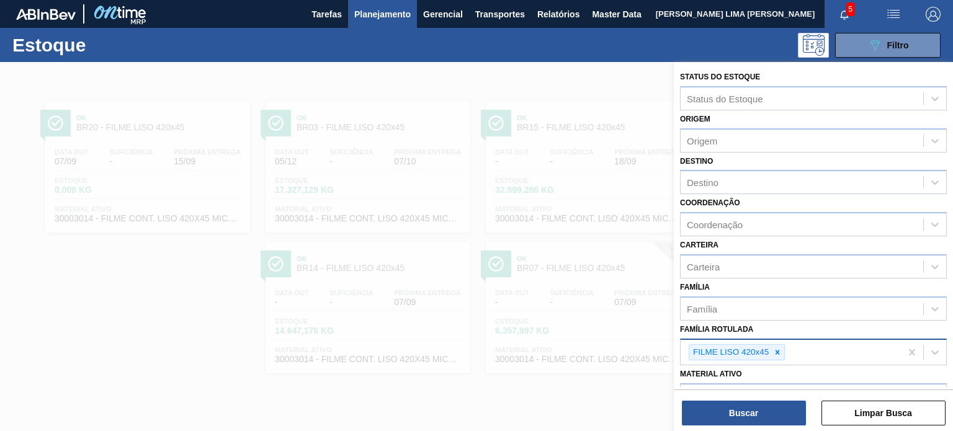
click at [768, 352] on div "FILME LISO 420x45" at bounding box center [730, 353] width 81 height 16
click at [777, 352] on icon at bounding box center [777, 352] width 9 height 9
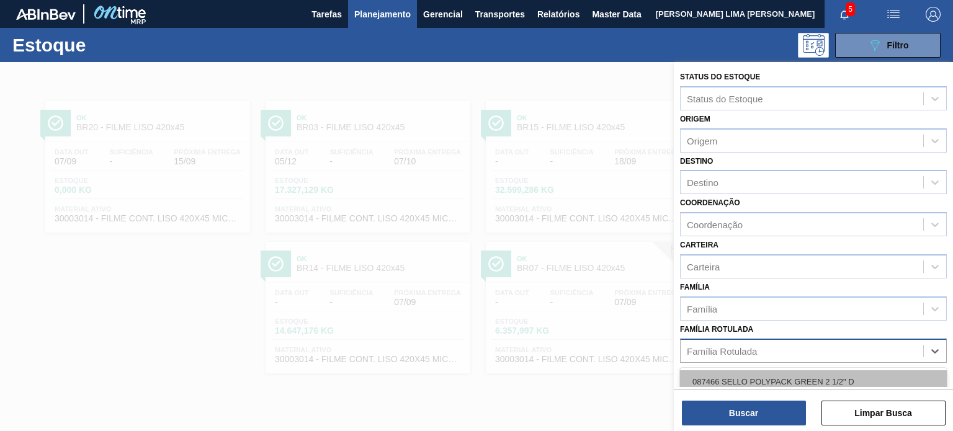
paste Rotulada "FILME LISO 420MM"
type Rotulada "FILME LISO 420MM"
click at [755, 376] on div "FILME LISO 420MM" at bounding box center [813, 382] width 267 height 23
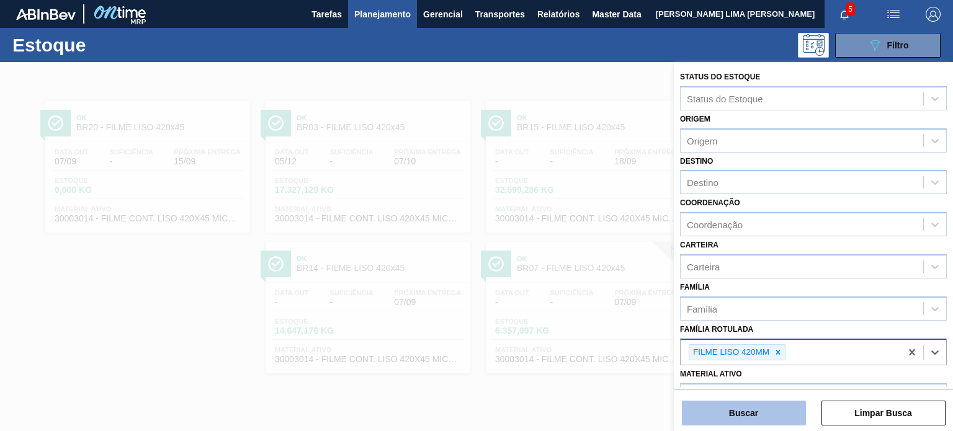
click at [758, 412] on button "Buscar" at bounding box center [744, 413] width 124 height 25
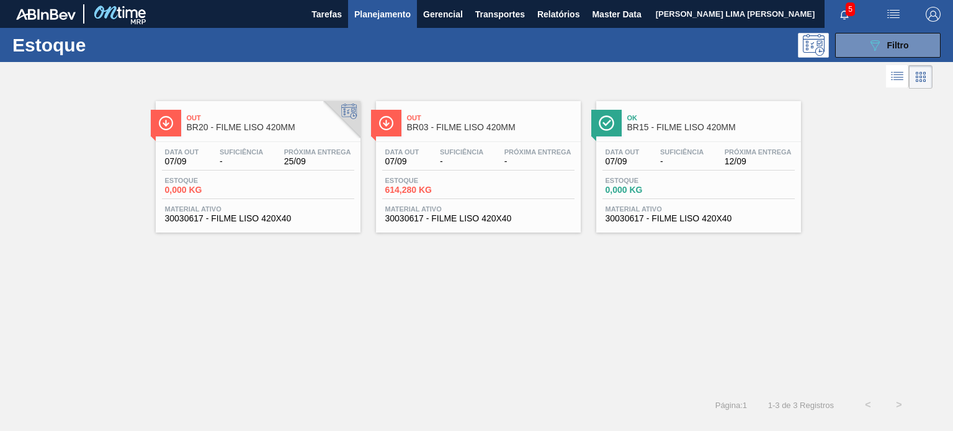
click at [355, 187] on div "Data out 07/09 Suficiência - Próxima Entrega 25/09 Estoque 0,000 KG Material at…" at bounding box center [258, 184] width 205 height 84
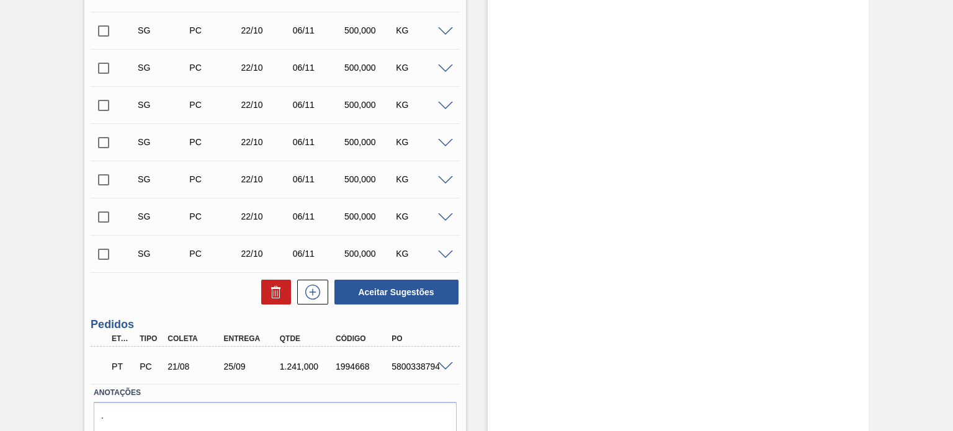
scroll to position [1209, 0]
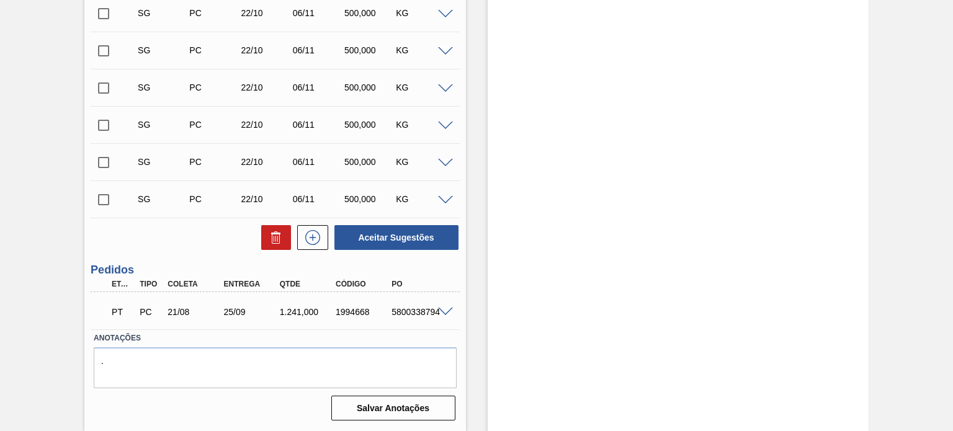
click at [444, 305] on div "PT PC 21/08 25/09 1.241,000 1994668 5800338794" at bounding box center [275, 310] width 369 height 31
click at [444, 310] on span at bounding box center [445, 312] width 15 height 9
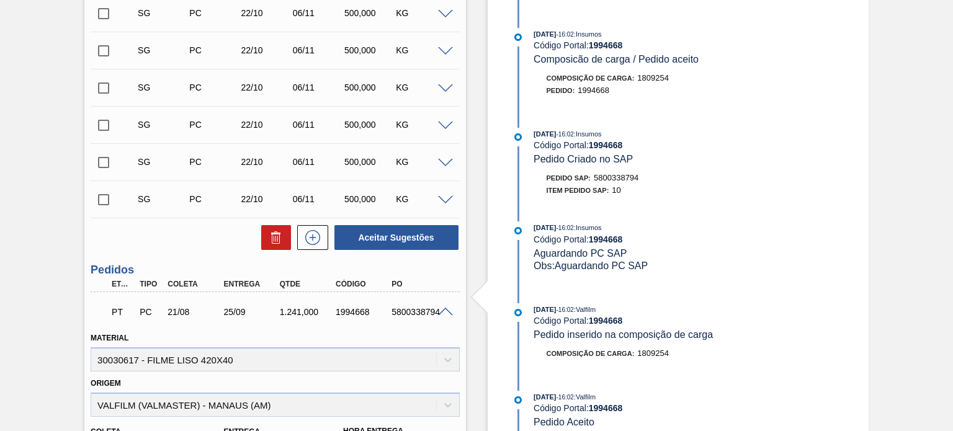
scroll to position [1509, 0]
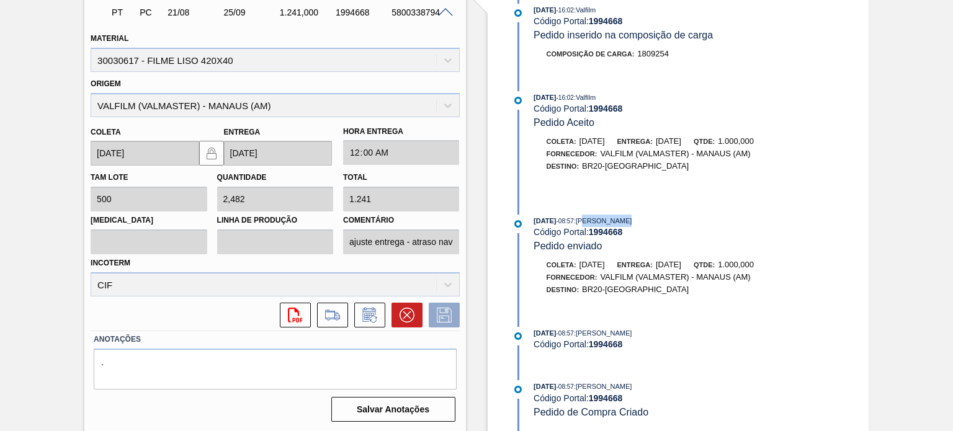
drag, startPoint x: 598, startPoint y: 211, endPoint x: 638, endPoint y: 212, distance: 39.7
click at [638, 215] on div "[DATE] 08:57 : [PERSON_NAME]" at bounding box center [681, 221] width 295 height 12
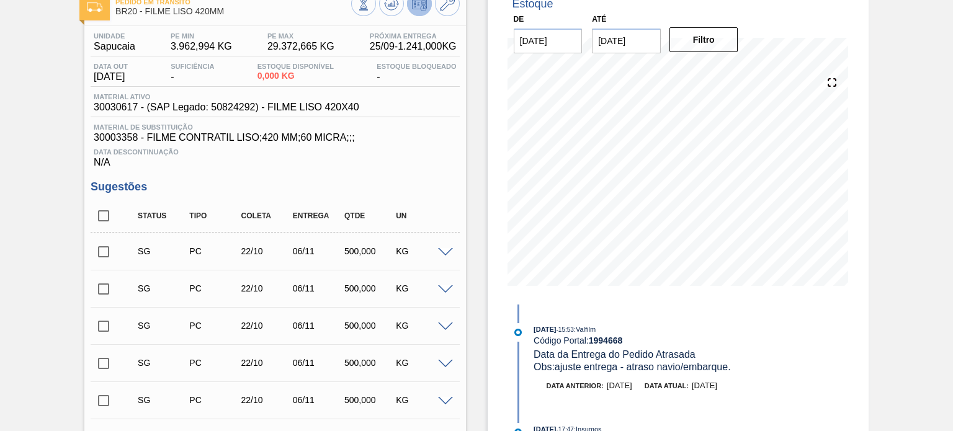
scroll to position [0, 0]
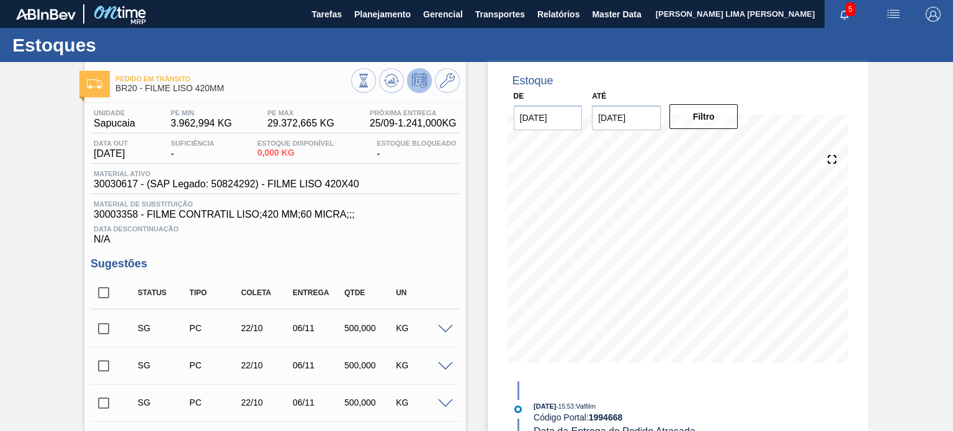
click at [368, 17] on span "Planejamento" at bounding box center [382, 14] width 56 height 15
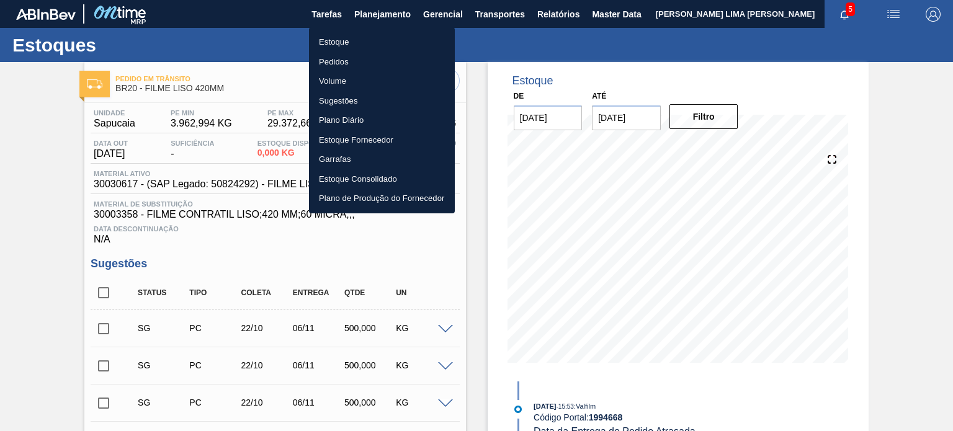
click at [351, 42] on li "Estoque" at bounding box center [382, 42] width 146 height 20
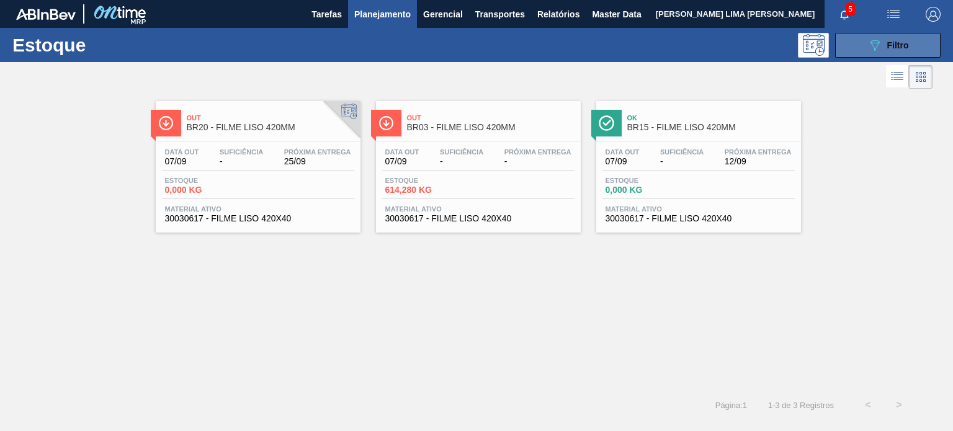
click at [891, 42] on span "Filtro" at bounding box center [899, 45] width 22 height 10
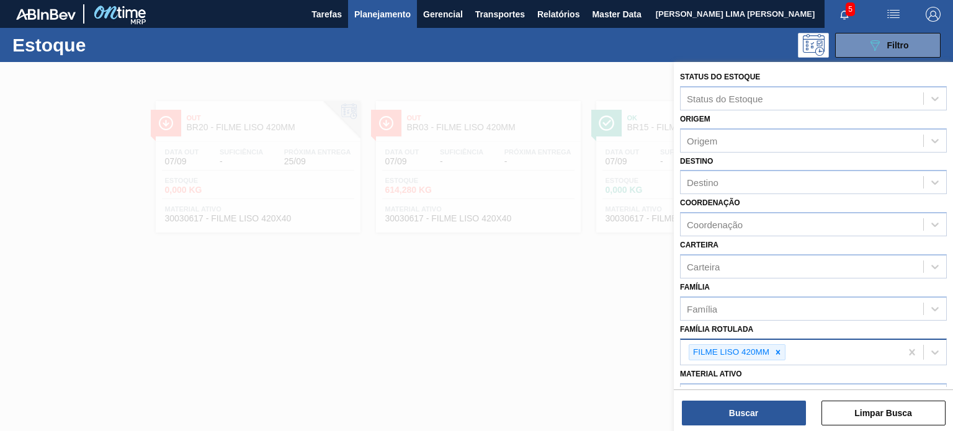
click at [792, 343] on div "FILME LISO 420MM" at bounding box center [791, 352] width 220 height 25
click at [783, 348] on div at bounding box center [779, 353] width 14 height 16
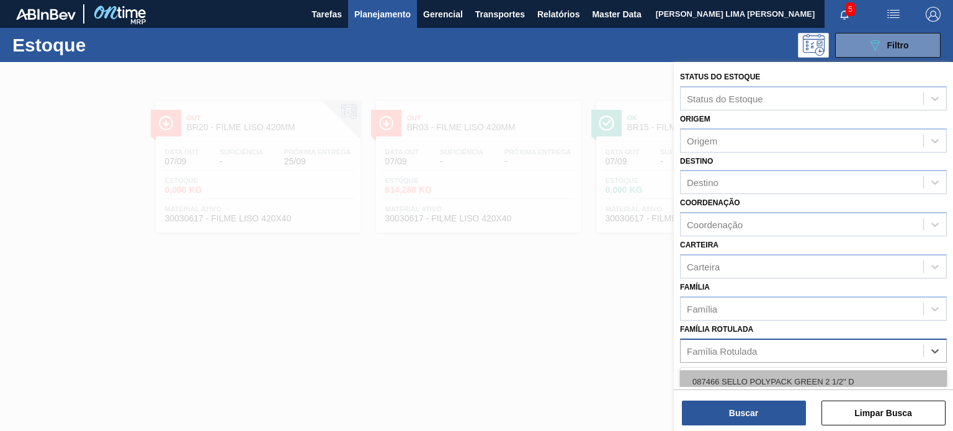
paste Rotulada "FILME STRETCH 20MICRA"
type Rotulada "FILME STRETCH 20MICRA"
click at [770, 374] on div "FILME STRETCH 20MICRA" at bounding box center [813, 382] width 267 height 23
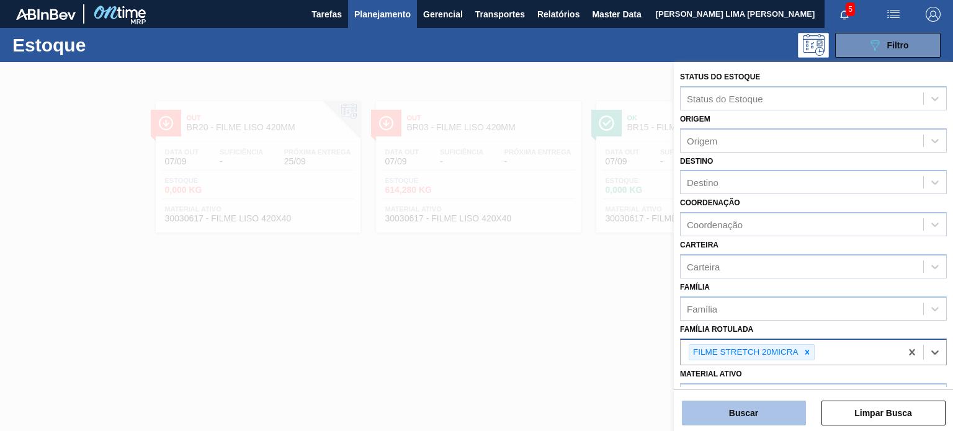
click at [770, 407] on button "Buscar" at bounding box center [744, 413] width 124 height 25
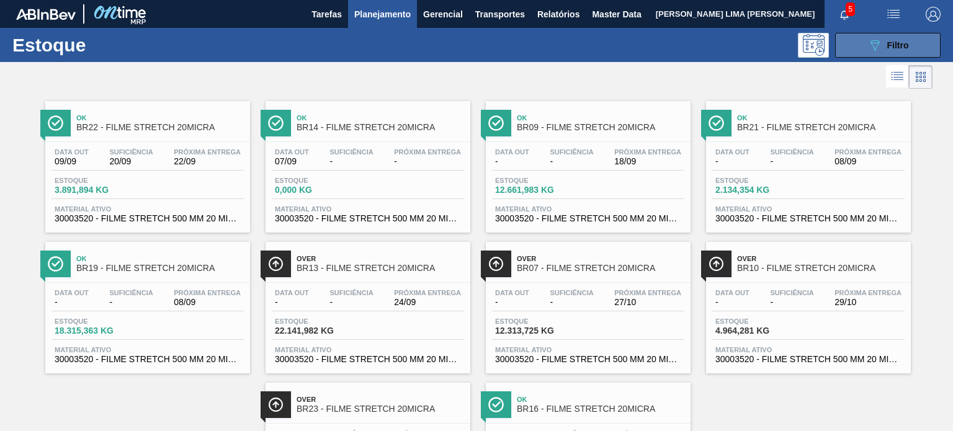
click at [875, 44] on icon "089F7B8B-B2A5-4AFE-B5C0-19BA573D28AC" at bounding box center [875, 45] width 15 height 15
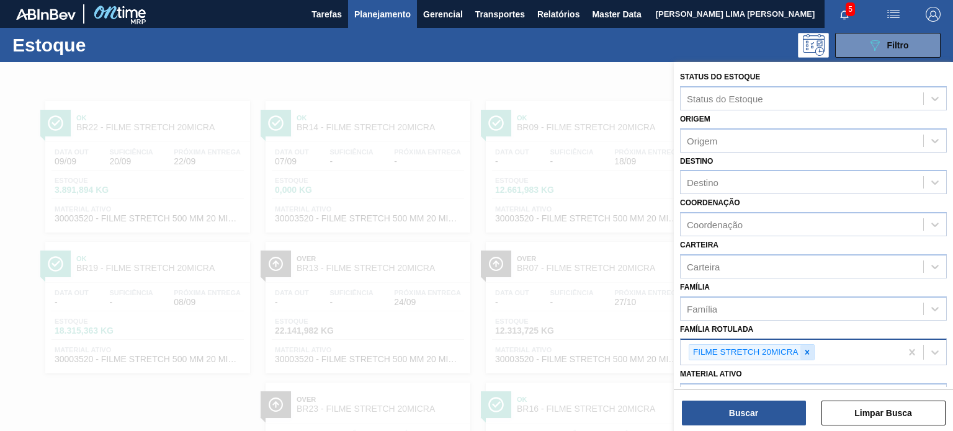
click at [809, 349] on icon at bounding box center [807, 352] width 9 height 9
paste Rotulada "FILME STRETCH 27MICRA"
type Rotulada "FILME STRETCH 27MICRA"
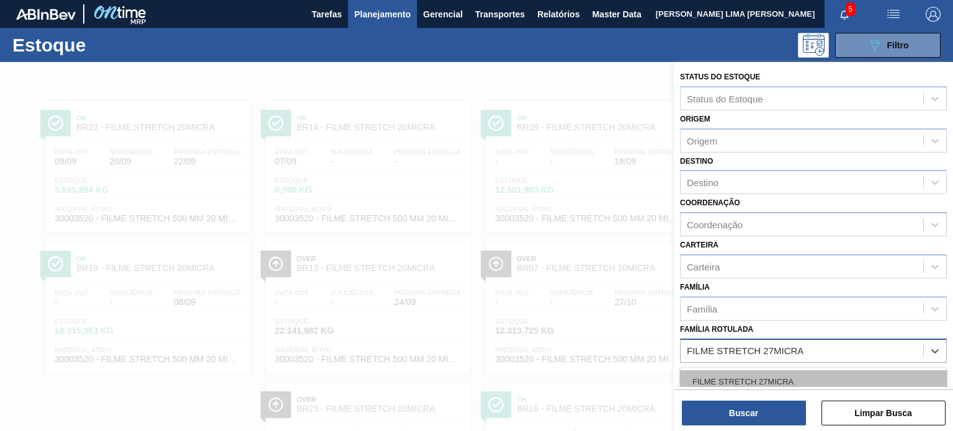
click at [793, 371] on div "FILME STRETCH 27MICRA" at bounding box center [813, 382] width 267 height 23
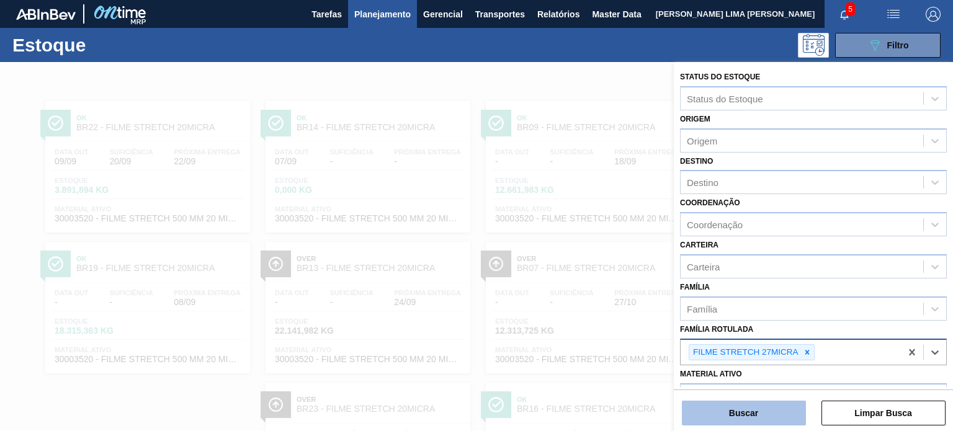
click at [769, 412] on button "Buscar" at bounding box center [744, 413] width 124 height 25
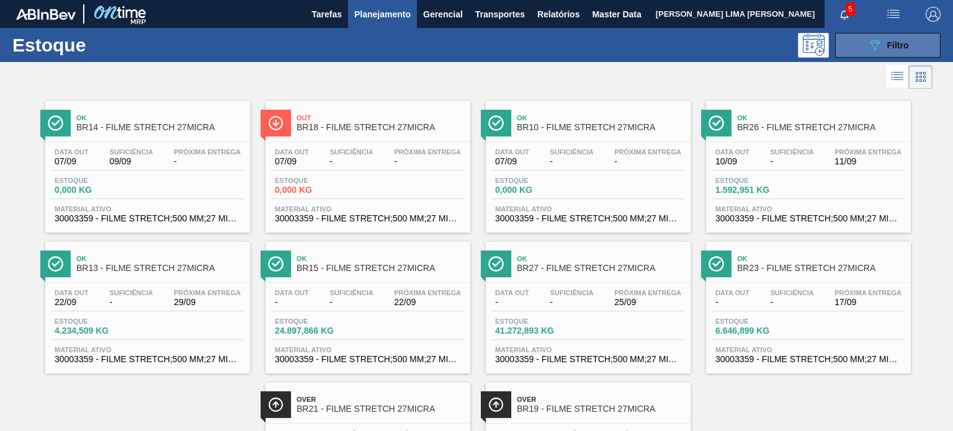
click at [884, 51] on div "089F7B8B-B2A5-4AFE-B5C0-19BA573D28AC Filtro" at bounding box center [889, 45] width 42 height 15
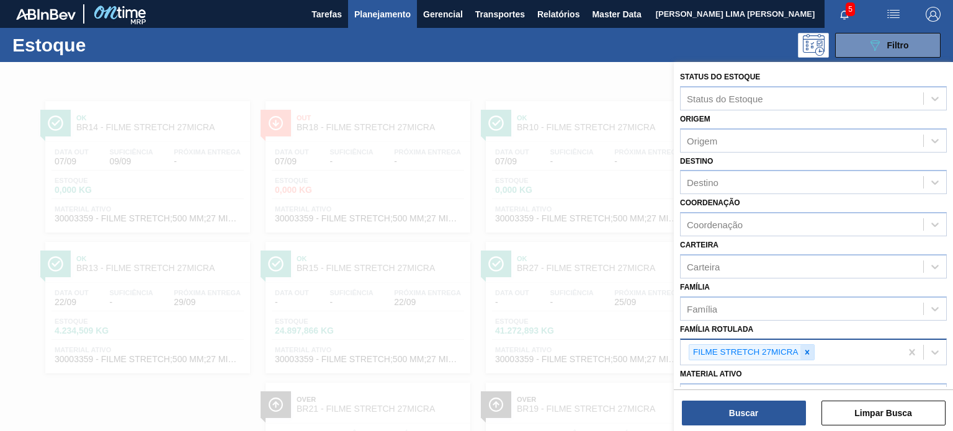
click at [804, 348] on icon at bounding box center [807, 352] width 9 height 9
paste Rotulada "FILME LISO 420MM"
type Rotulada "FILME LISO 420MM"
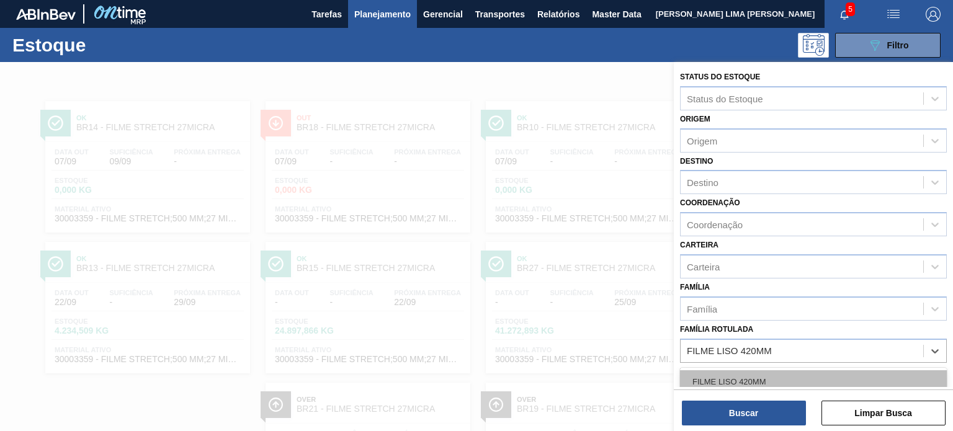
click at [786, 372] on div "FILME LISO 420MM" at bounding box center [813, 382] width 267 height 23
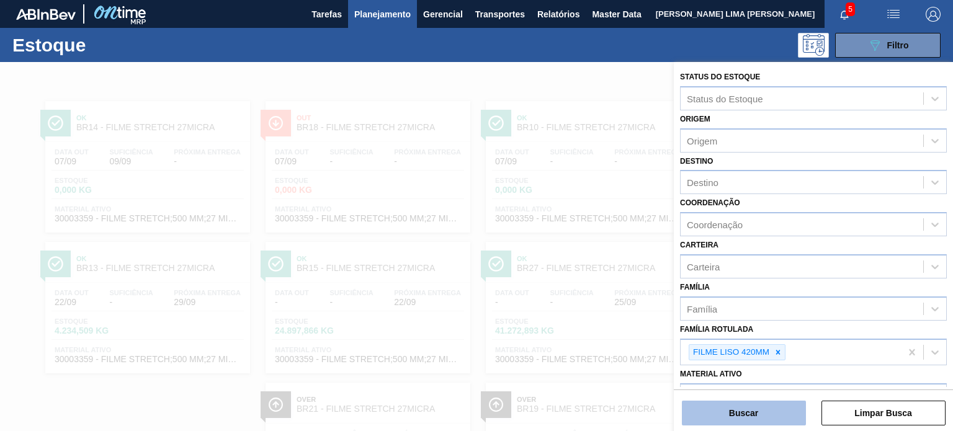
click at [775, 403] on button "Buscar" at bounding box center [744, 413] width 124 height 25
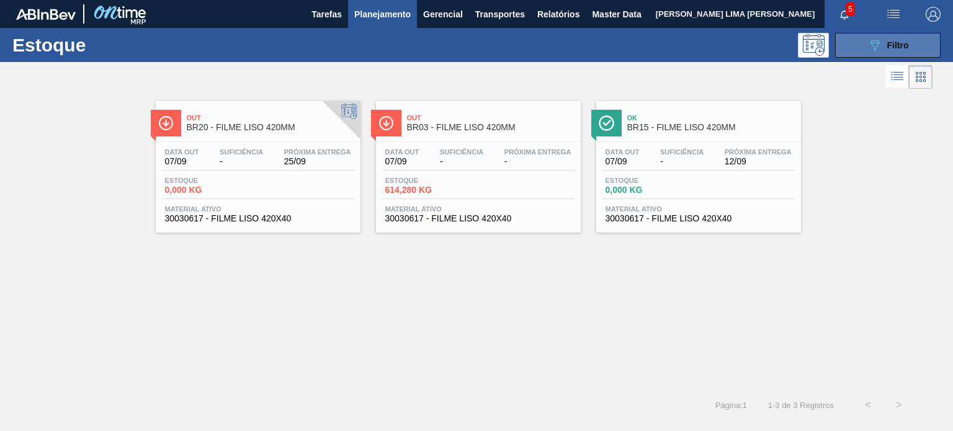
click at [864, 55] on button "089F7B8B-B2A5-4AFE-B5C0-19BA573D28AC Filtro" at bounding box center [888, 45] width 106 height 25
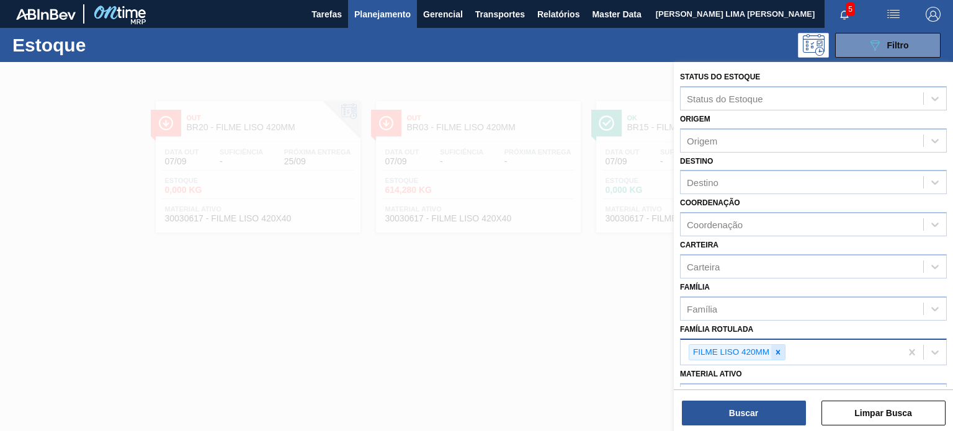
click at [780, 348] on icon at bounding box center [778, 352] width 9 height 9
paste Rotulada "FILME LISO 430MM"
type Rotulada "FILME LISO 430MM"
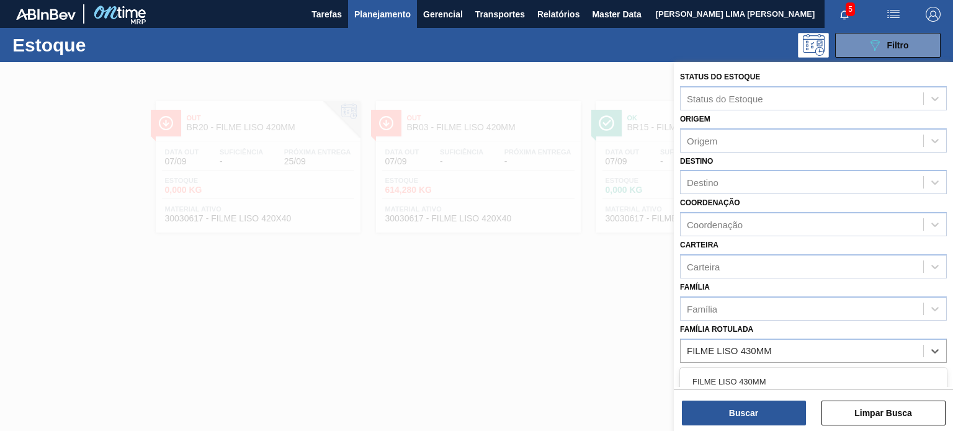
click at [775, 376] on div "FILME LISO 430MM" at bounding box center [813, 382] width 267 height 23
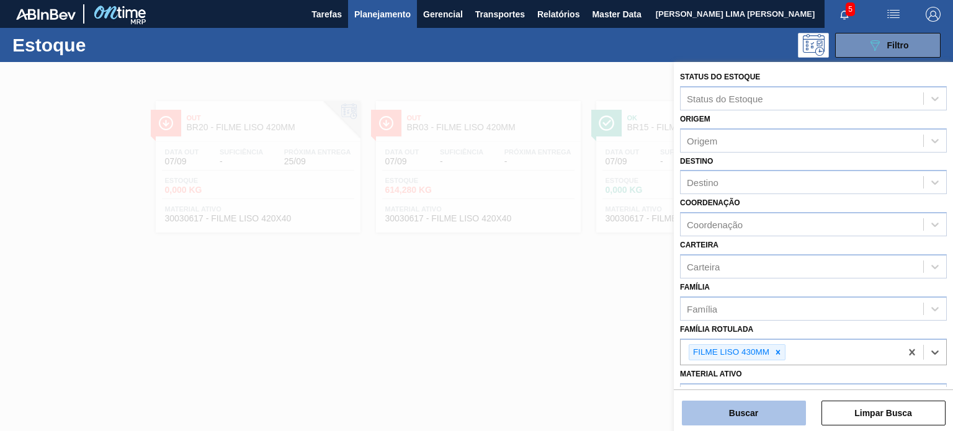
click at [770, 402] on button "Buscar" at bounding box center [744, 413] width 124 height 25
